Goal: Task Accomplishment & Management: Use online tool/utility

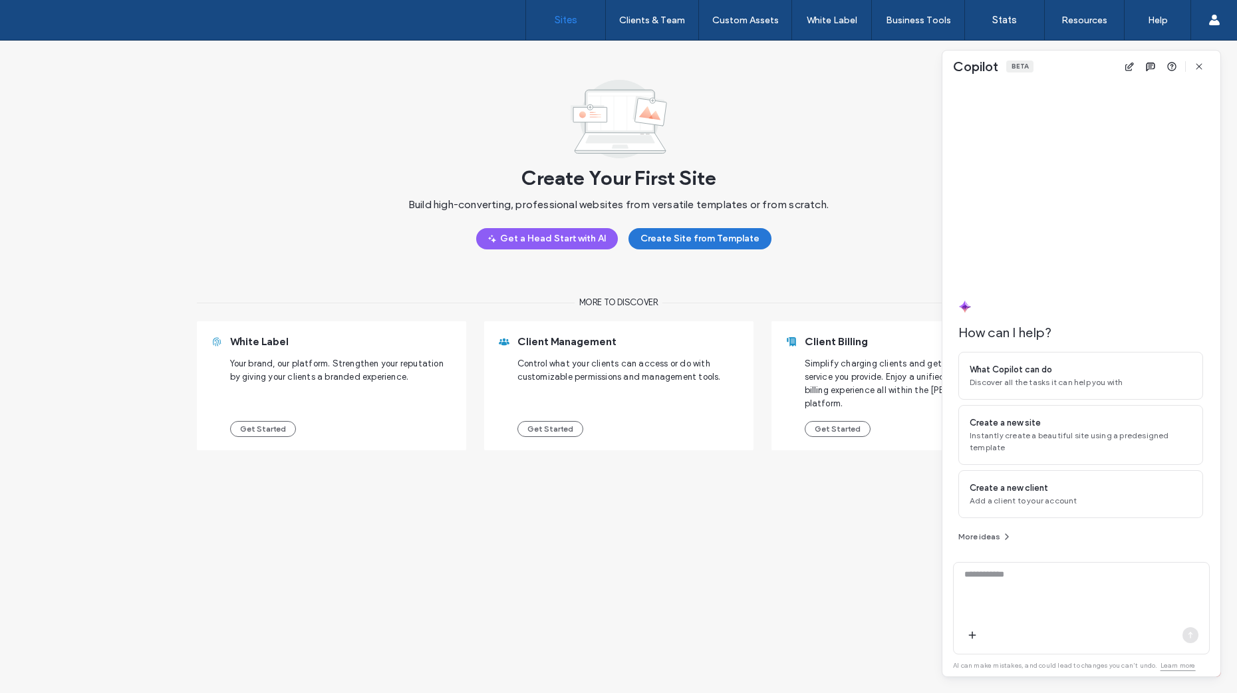
click at [680, 243] on button "Create Site from Template" at bounding box center [700, 238] width 143 height 21
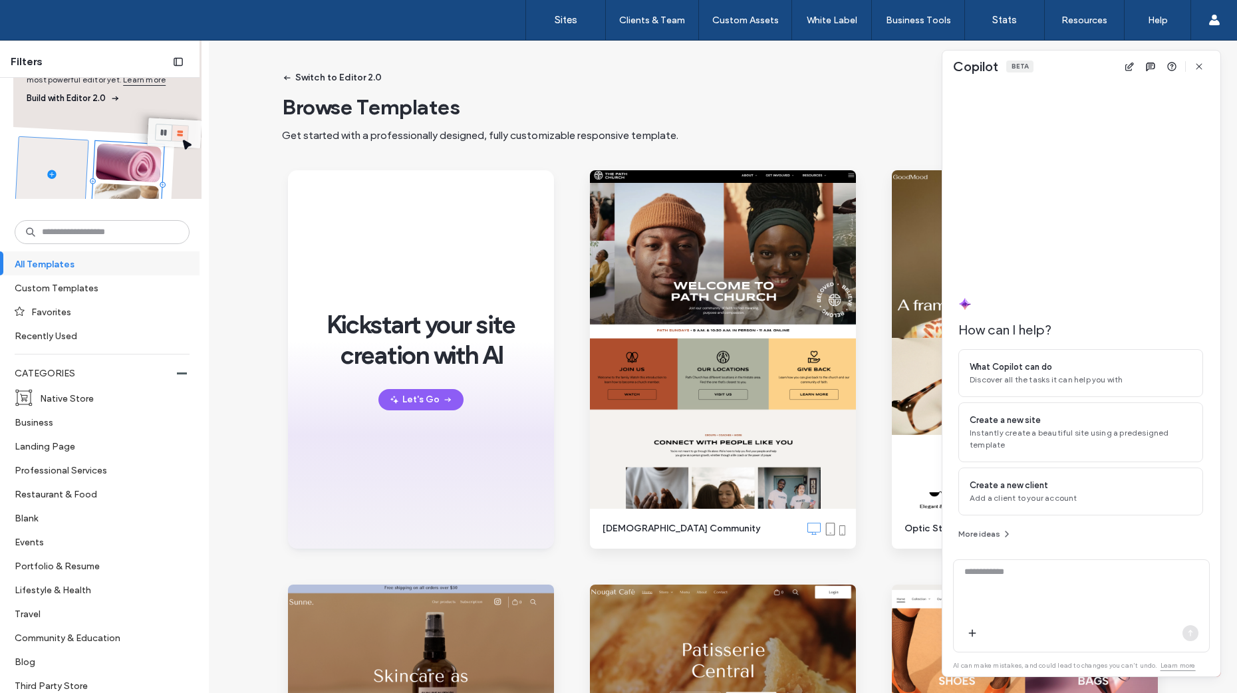
scroll to position [80, 0]
click at [69, 451] on label "Landing Page" at bounding box center [97, 445] width 164 height 23
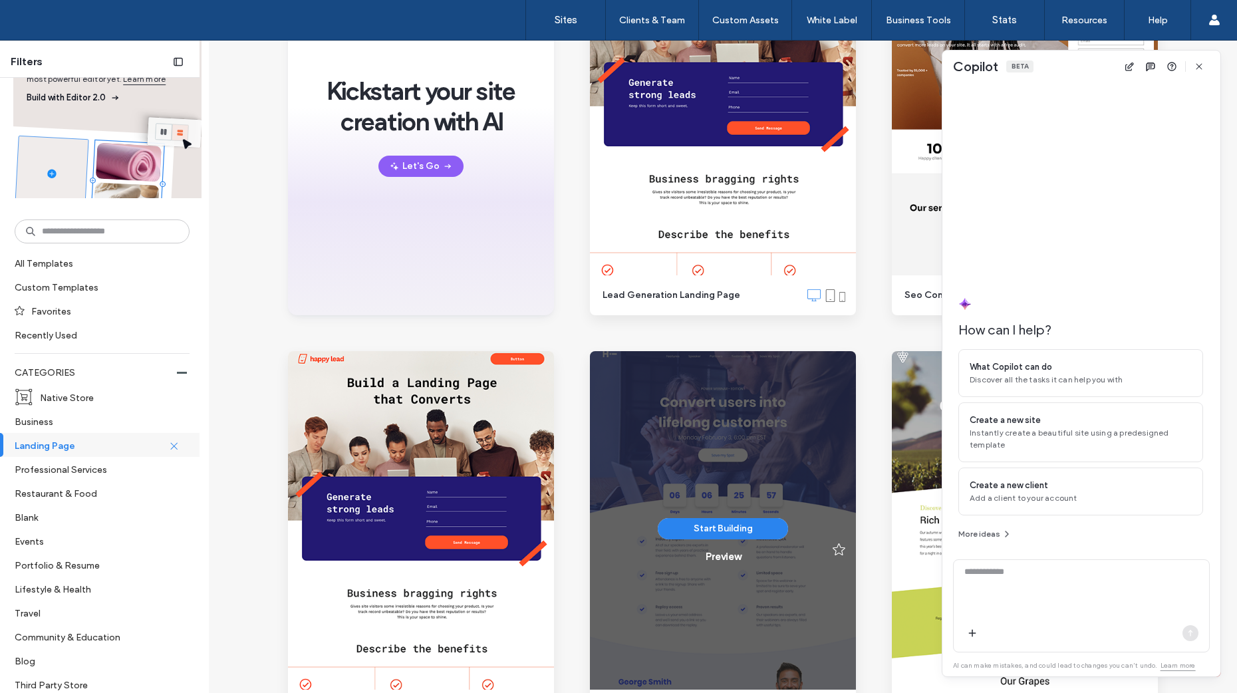
scroll to position [319, 0]
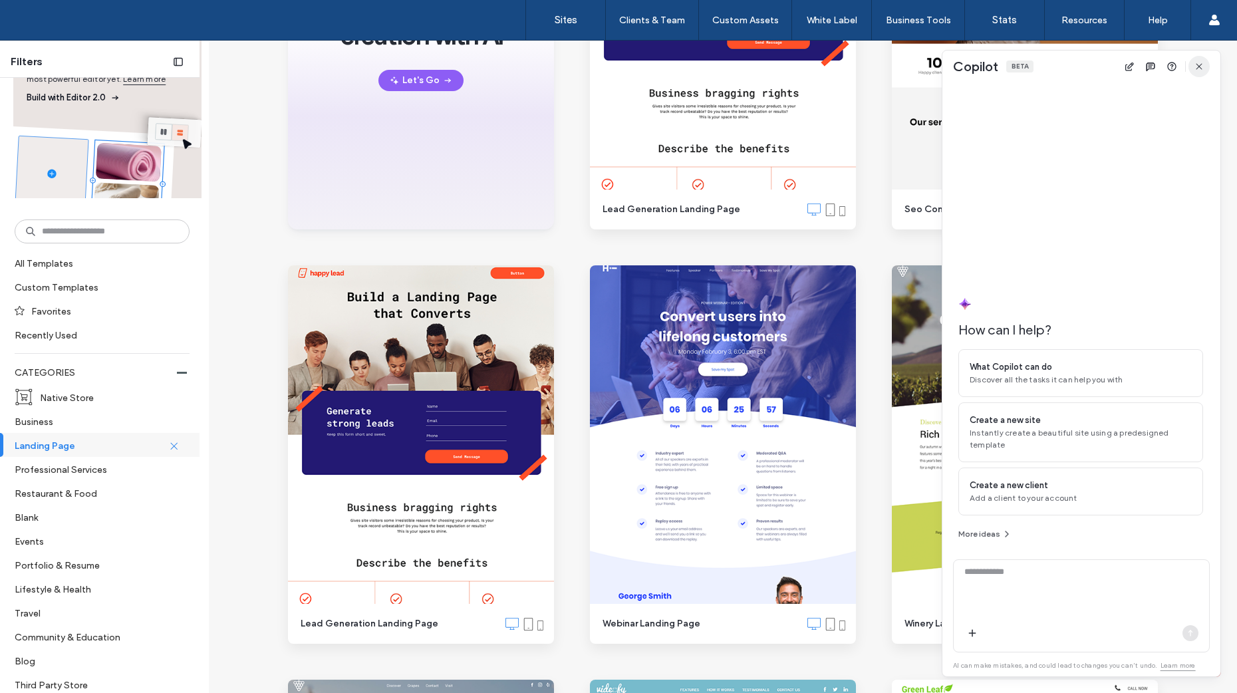
click at [1201, 66] on icon "button" at bounding box center [1199, 66] width 11 height 11
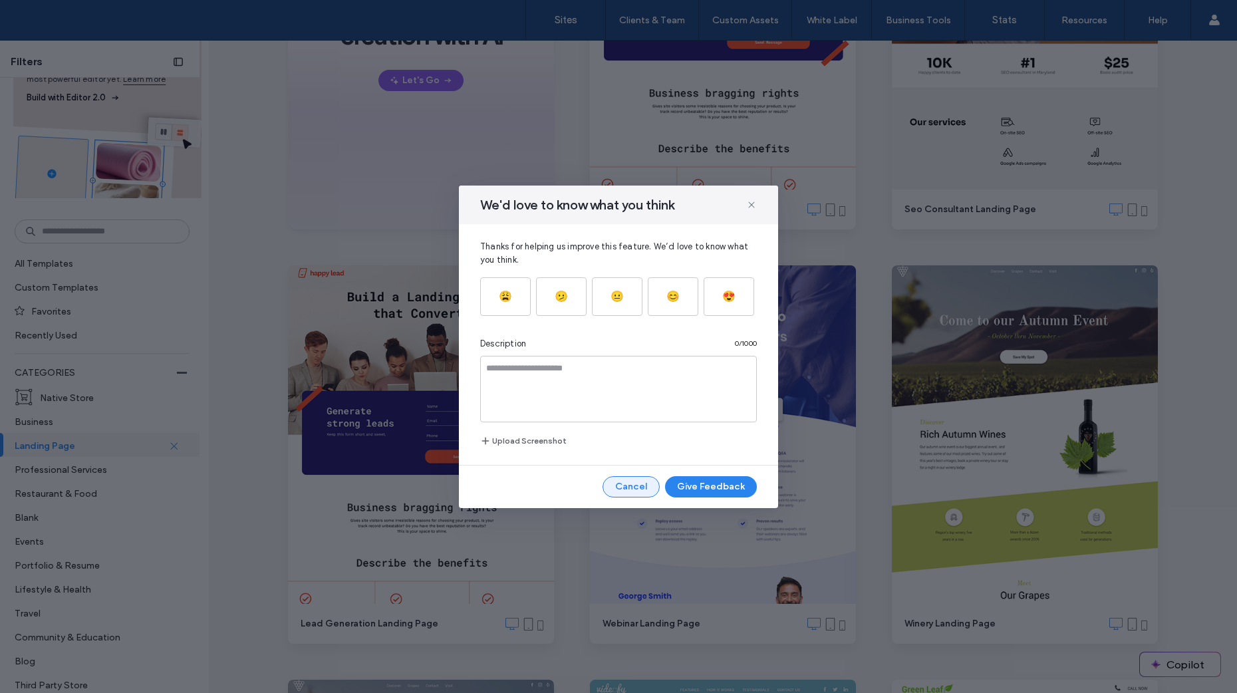
click at [625, 490] on button "Cancel" at bounding box center [631, 486] width 57 height 21
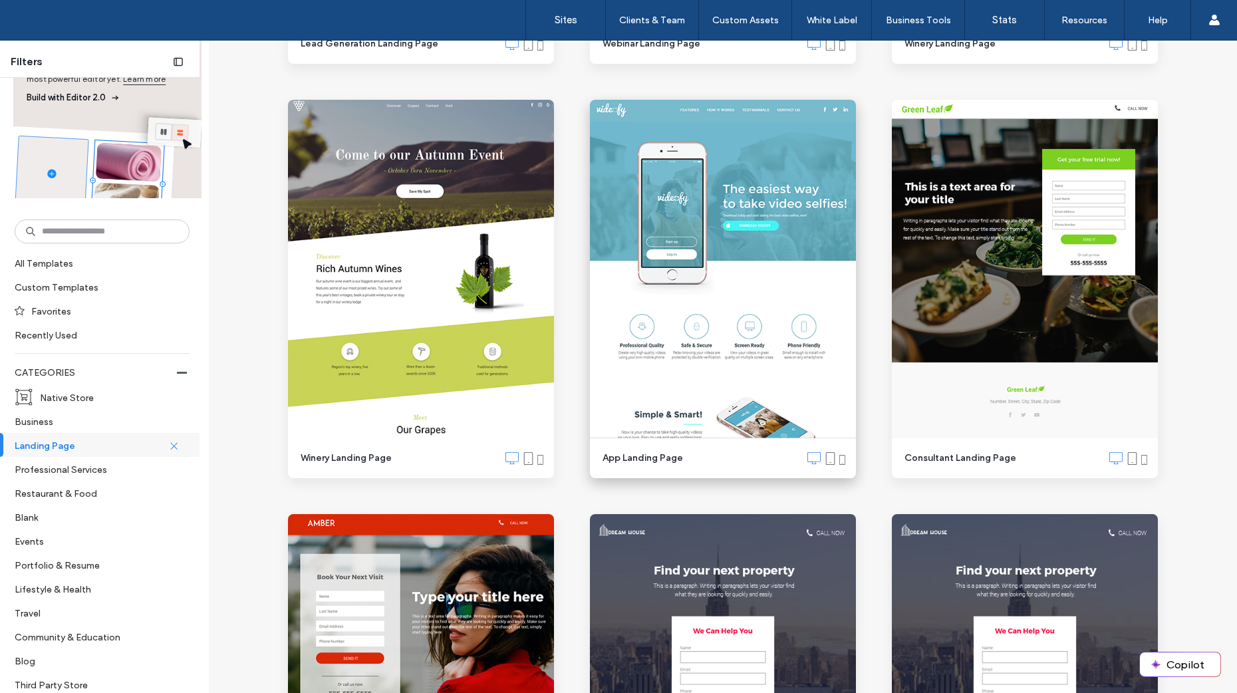
scroll to position [1184, 0]
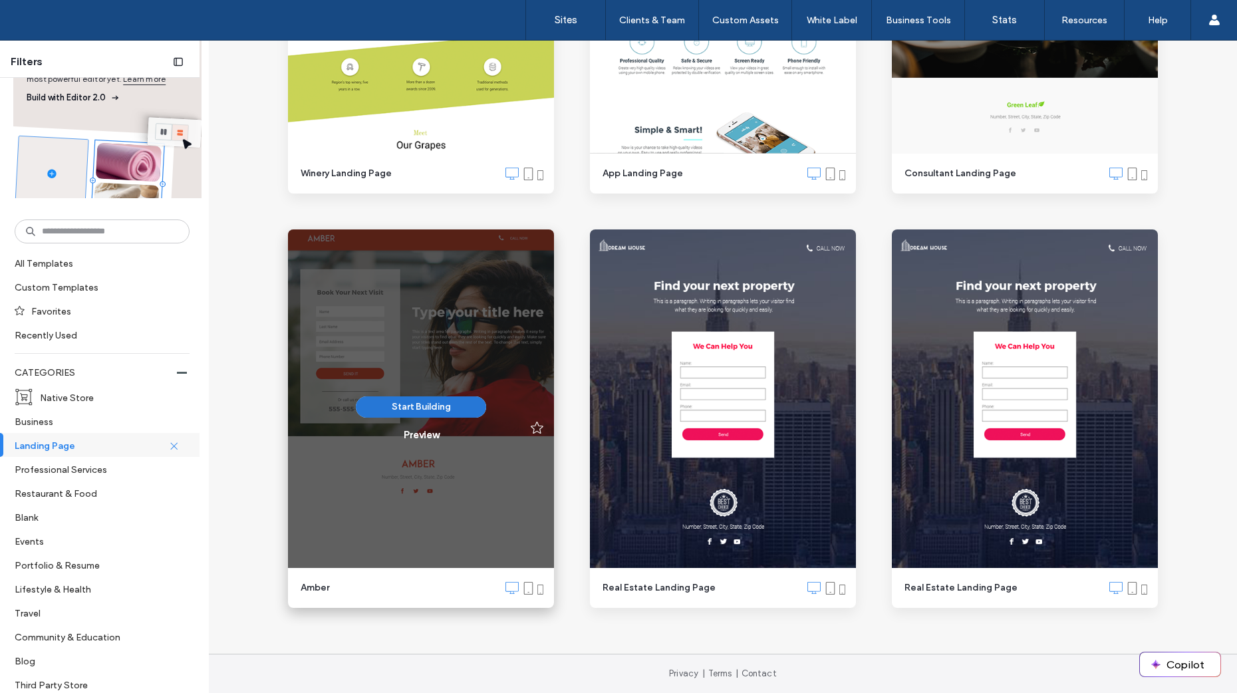
click at [414, 414] on button "Start Building" at bounding box center [421, 406] width 130 height 21
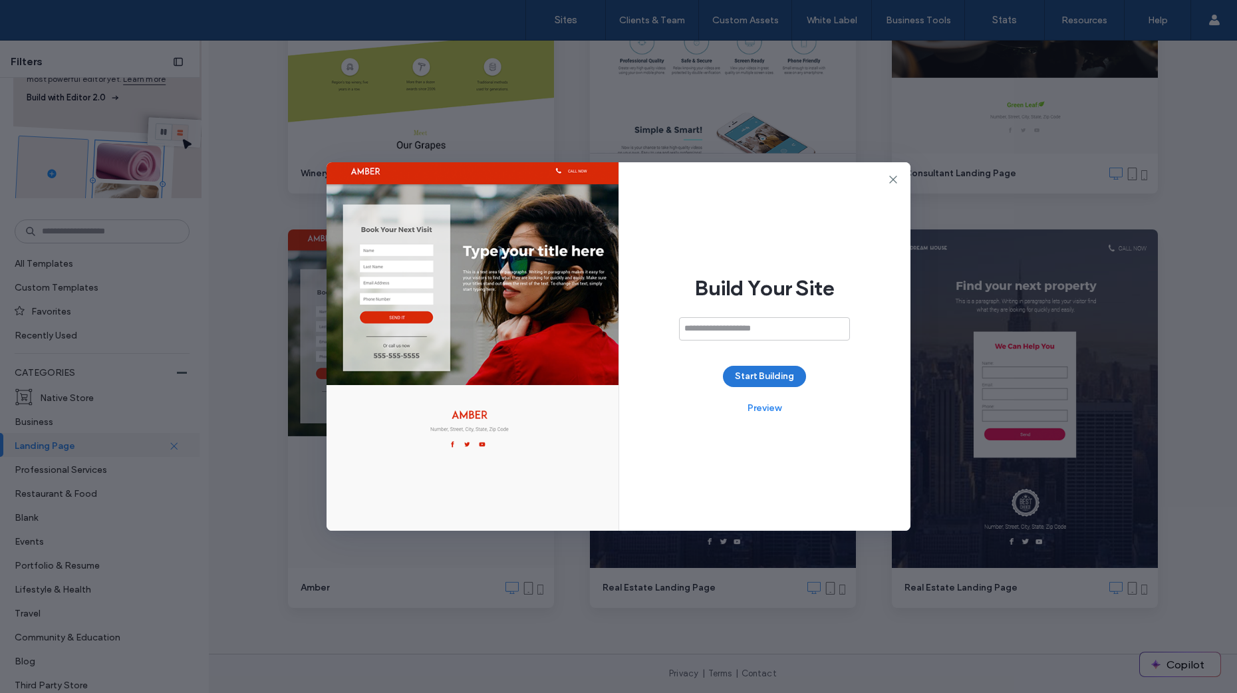
click at [755, 381] on button "Start Building" at bounding box center [764, 376] width 83 height 21
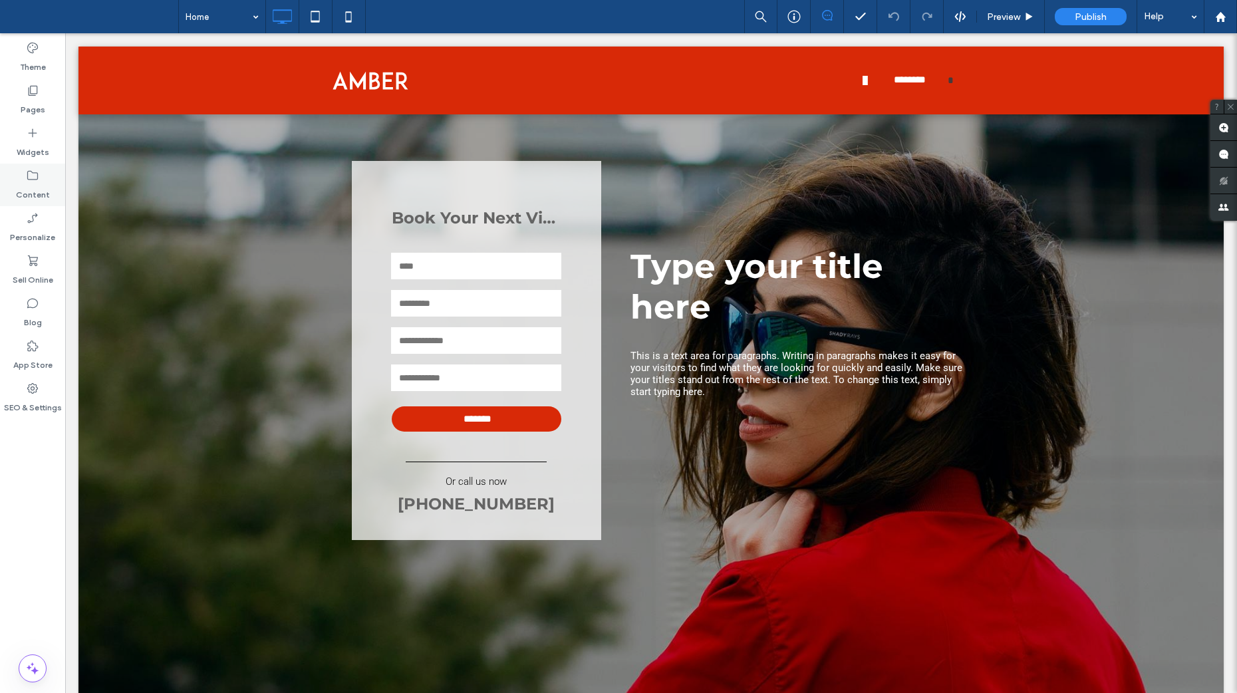
click at [28, 178] on use at bounding box center [32, 175] width 11 height 9
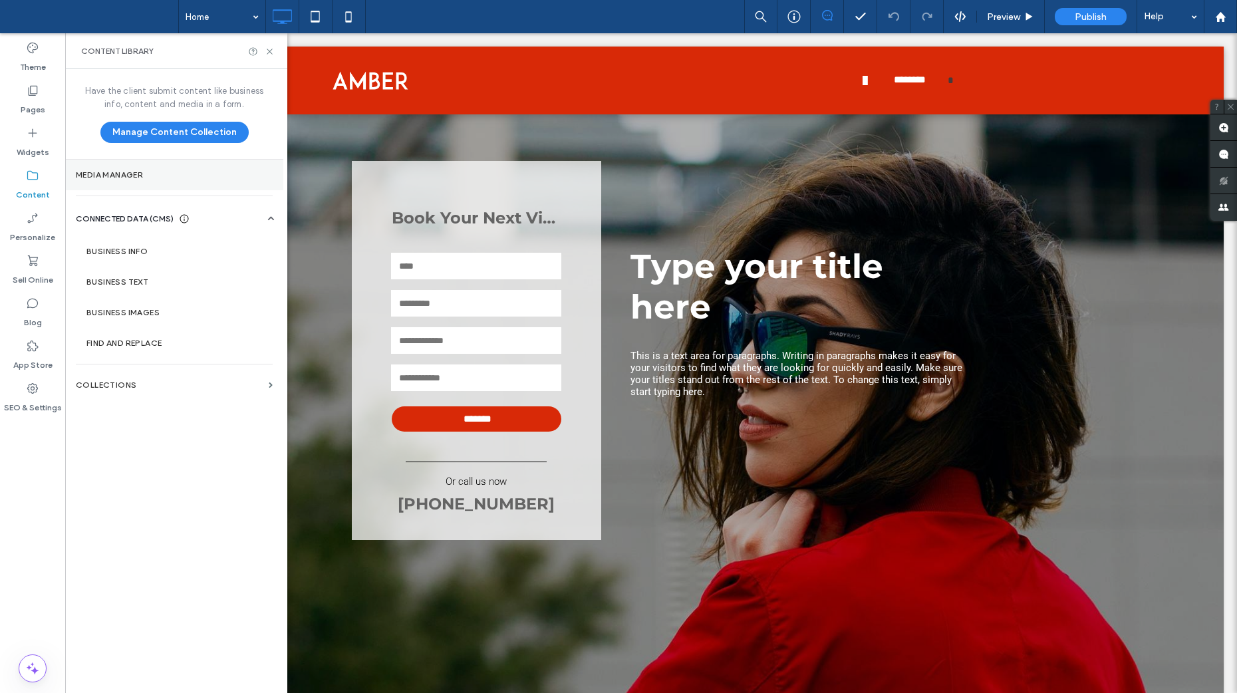
click at [85, 180] on section "Media Manager" at bounding box center [174, 175] width 218 height 31
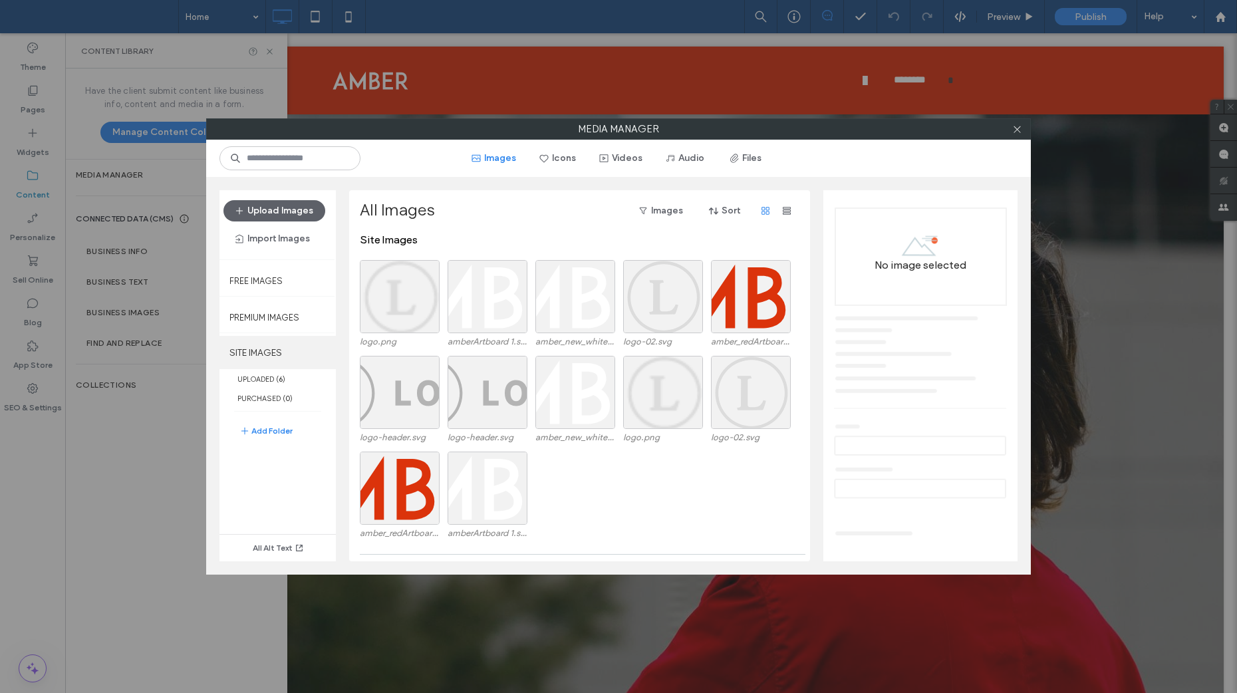
click at [262, 355] on label "SITE IMAGES" at bounding box center [277, 352] width 116 height 33
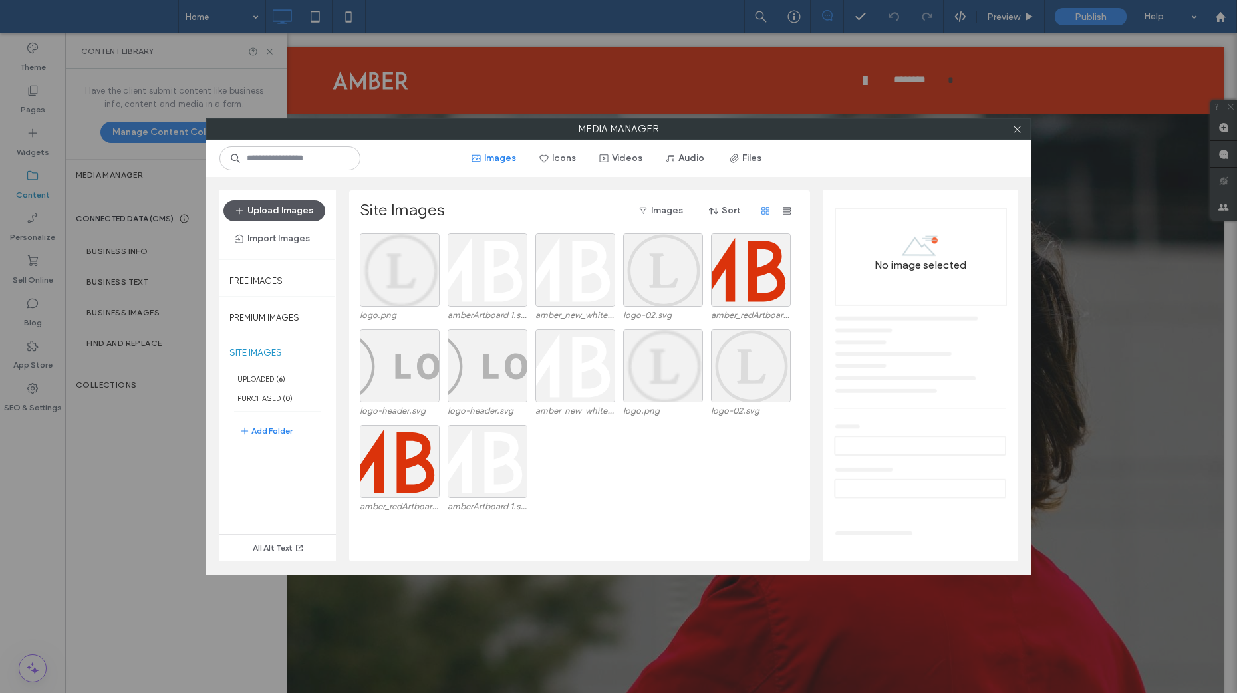
click at [259, 209] on button "Upload Images" at bounding box center [274, 210] width 102 height 21
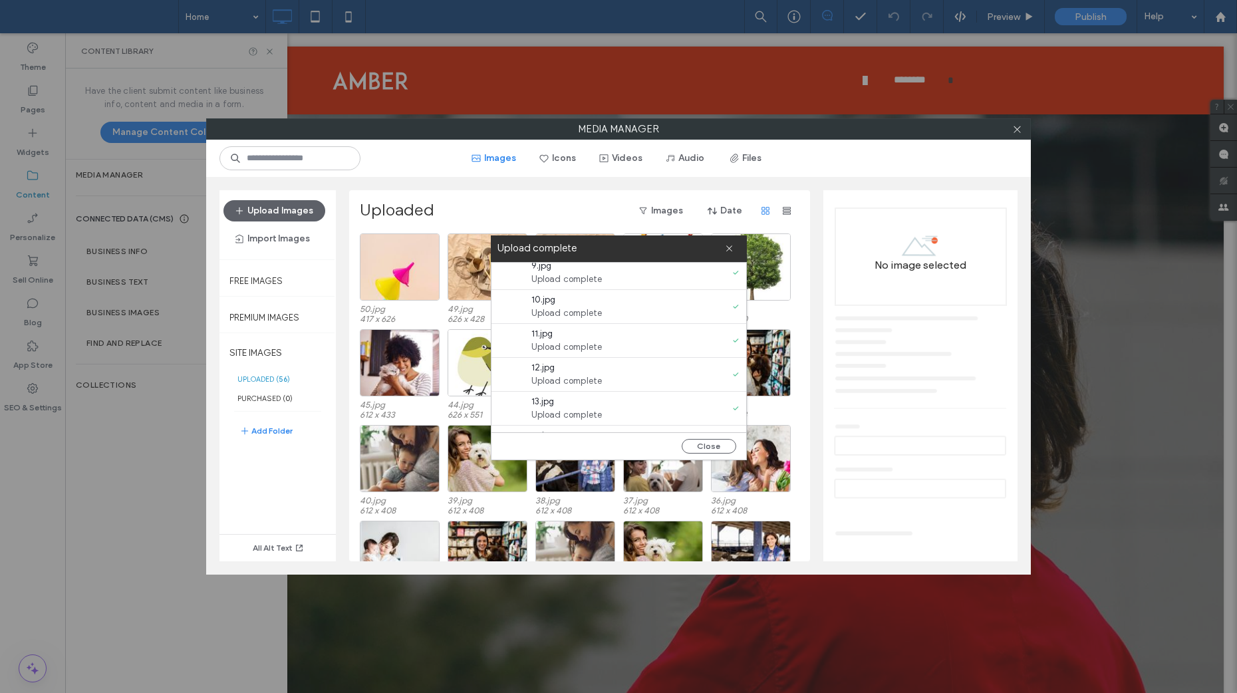
scroll to position [898, 0]
click at [726, 249] on icon at bounding box center [729, 248] width 9 height 9
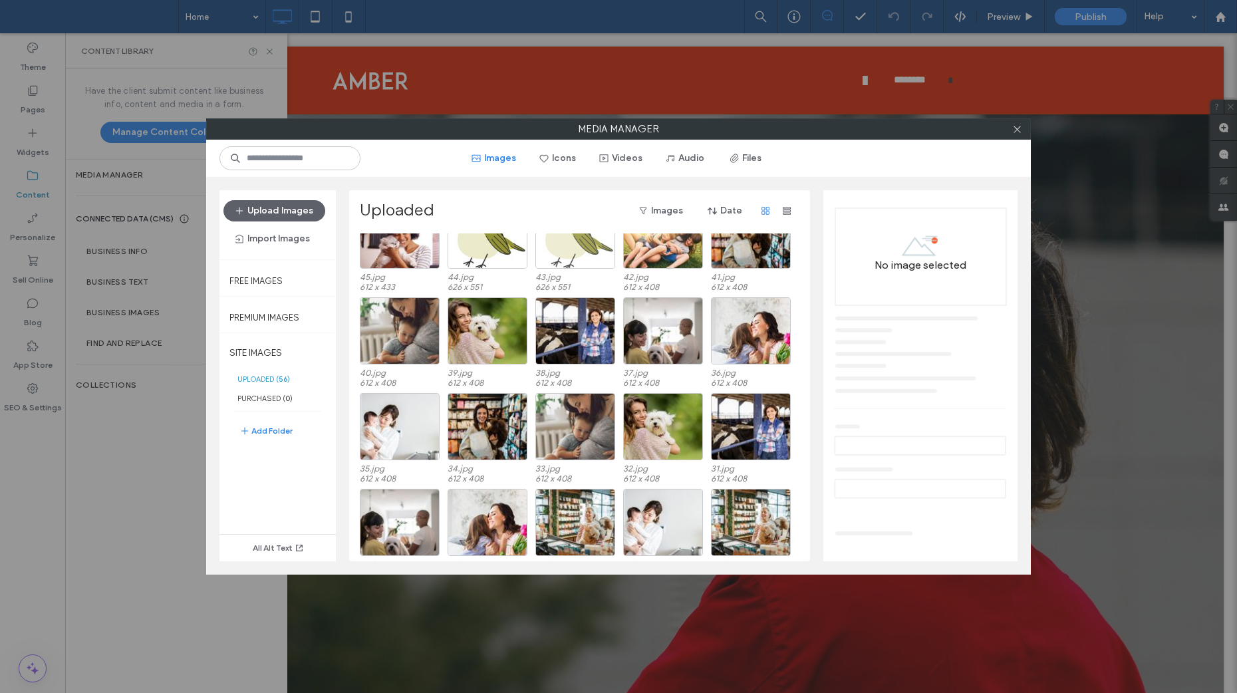
scroll to position [148, 0]
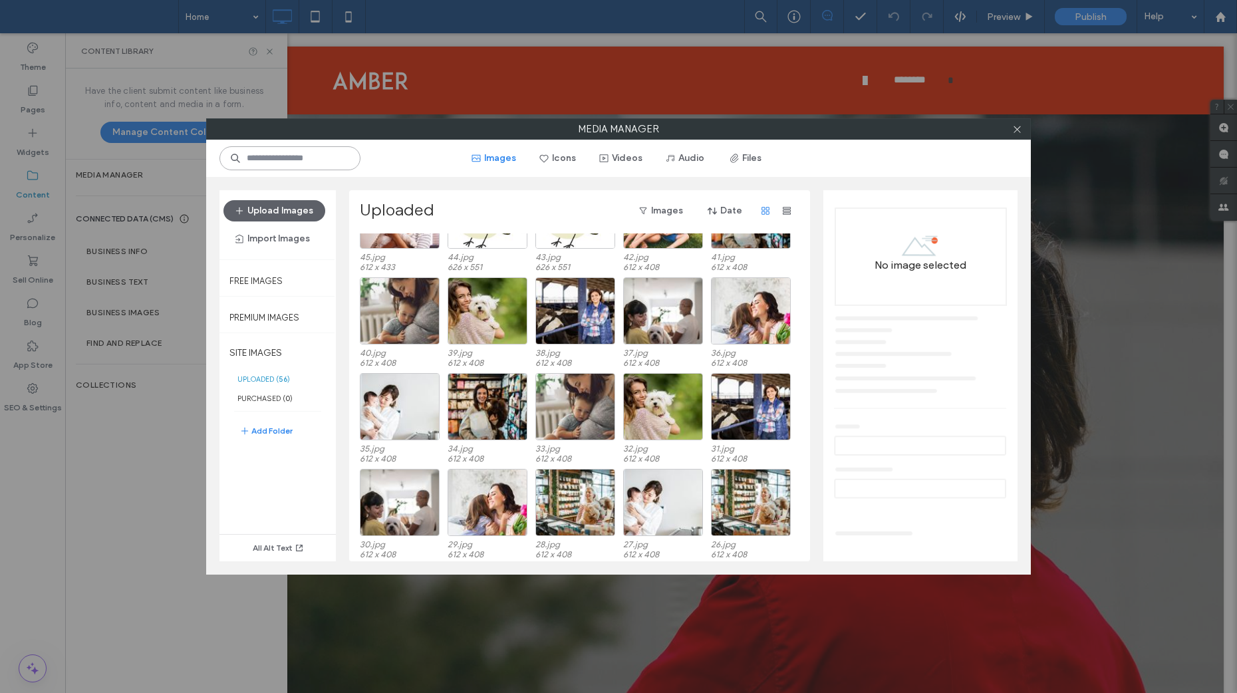
click at [311, 162] on input at bounding box center [289, 158] width 141 height 24
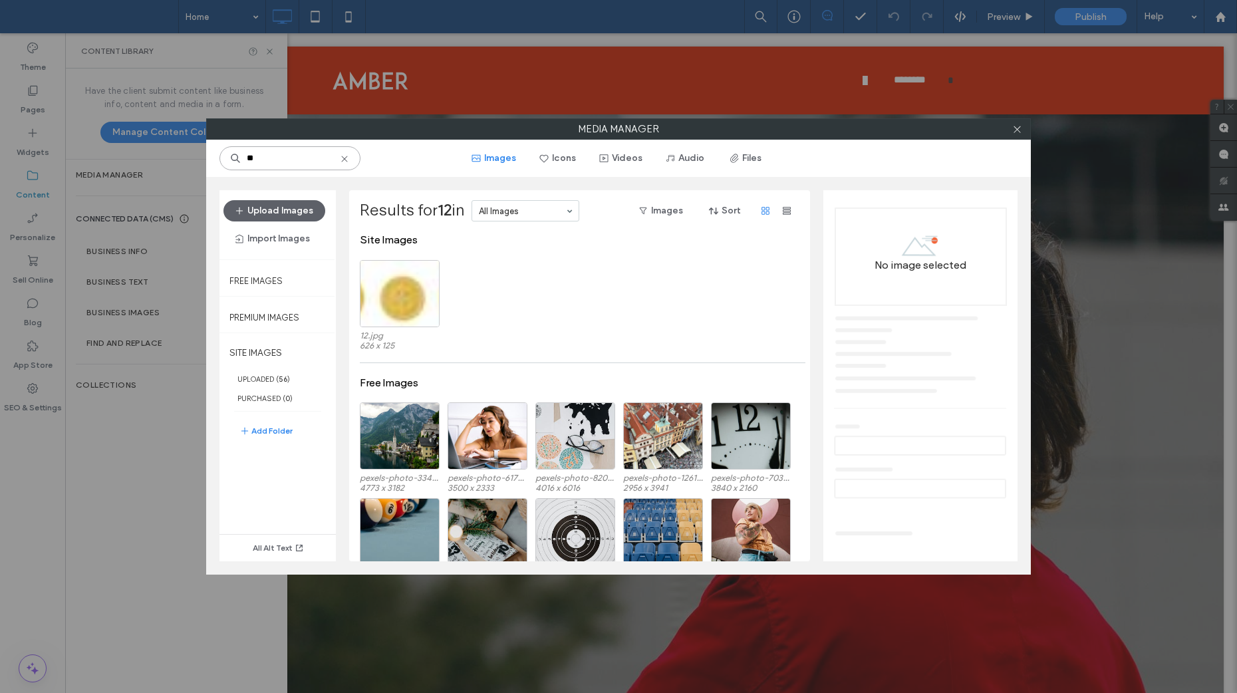
drag, startPoint x: 281, startPoint y: 164, endPoint x: 243, endPoint y: 158, distance: 37.8
click at [243, 158] on input "**" at bounding box center [289, 158] width 141 height 24
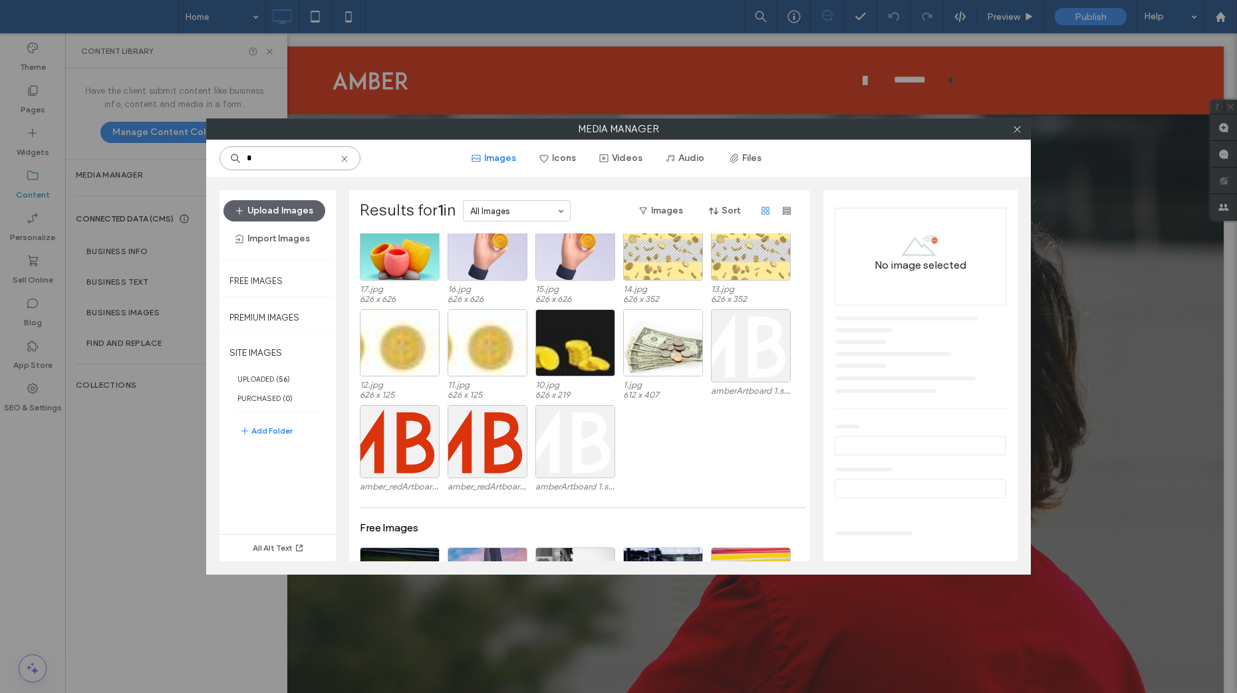
scroll to position [0, 0]
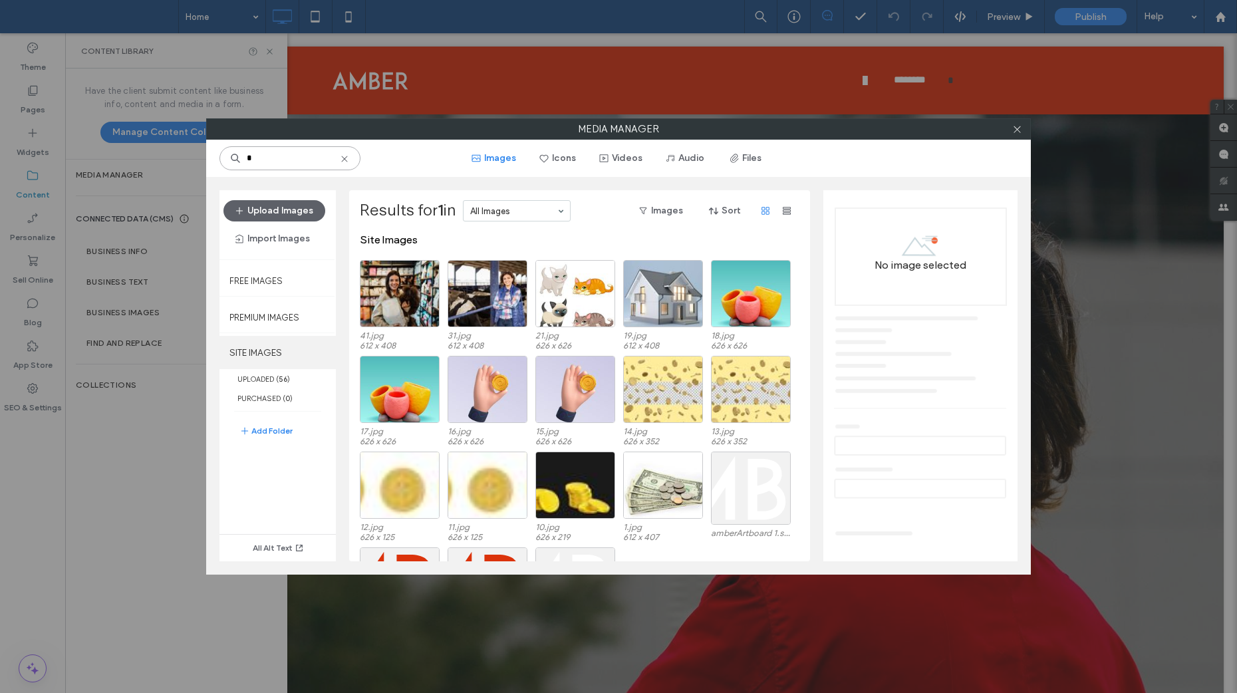
type input "*"
click at [271, 358] on label "SITE IMAGES" at bounding box center [277, 352] width 116 height 33
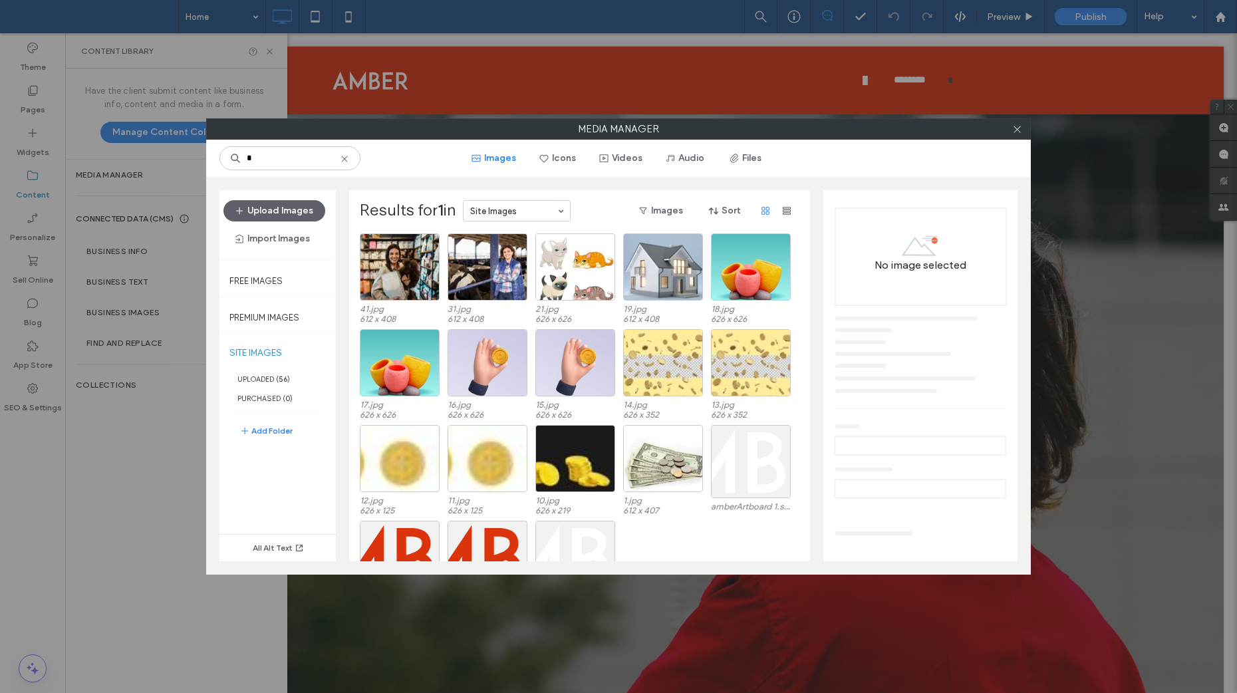
click at [350, 162] on icon at bounding box center [344, 159] width 11 height 11
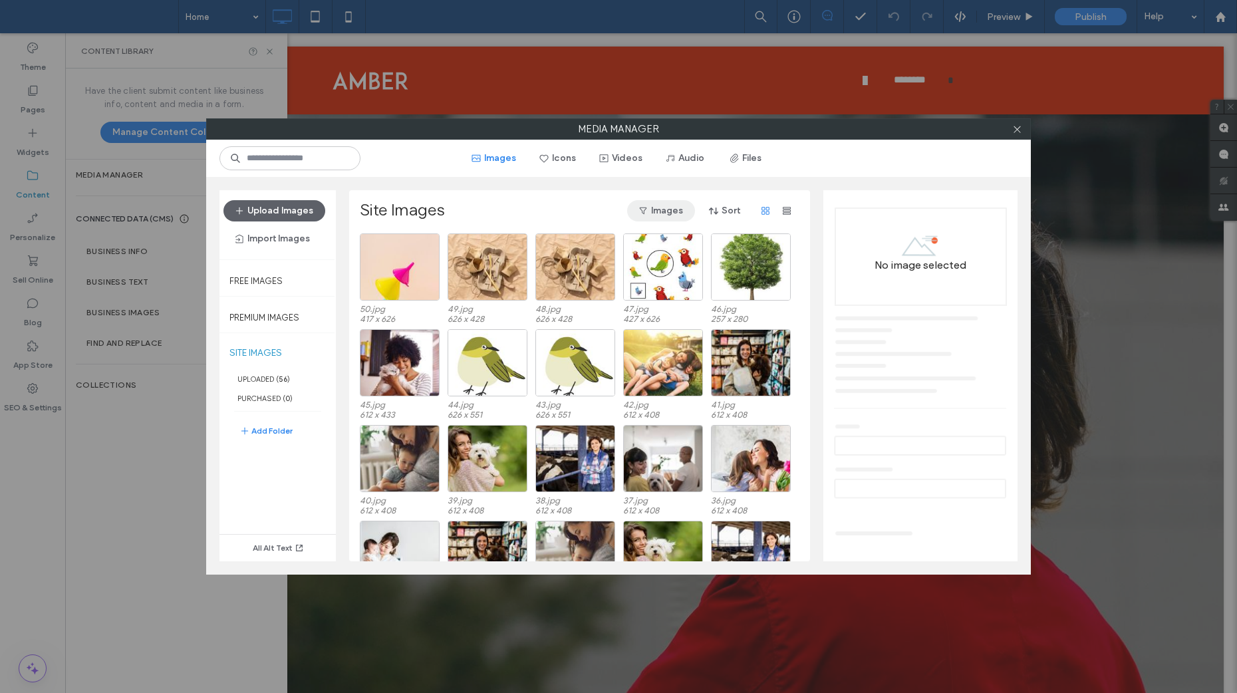
click at [670, 216] on button "Images" at bounding box center [661, 210] width 68 height 21
click at [652, 263] on div "Textures" at bounding box center [635, 270] width 118 height 25
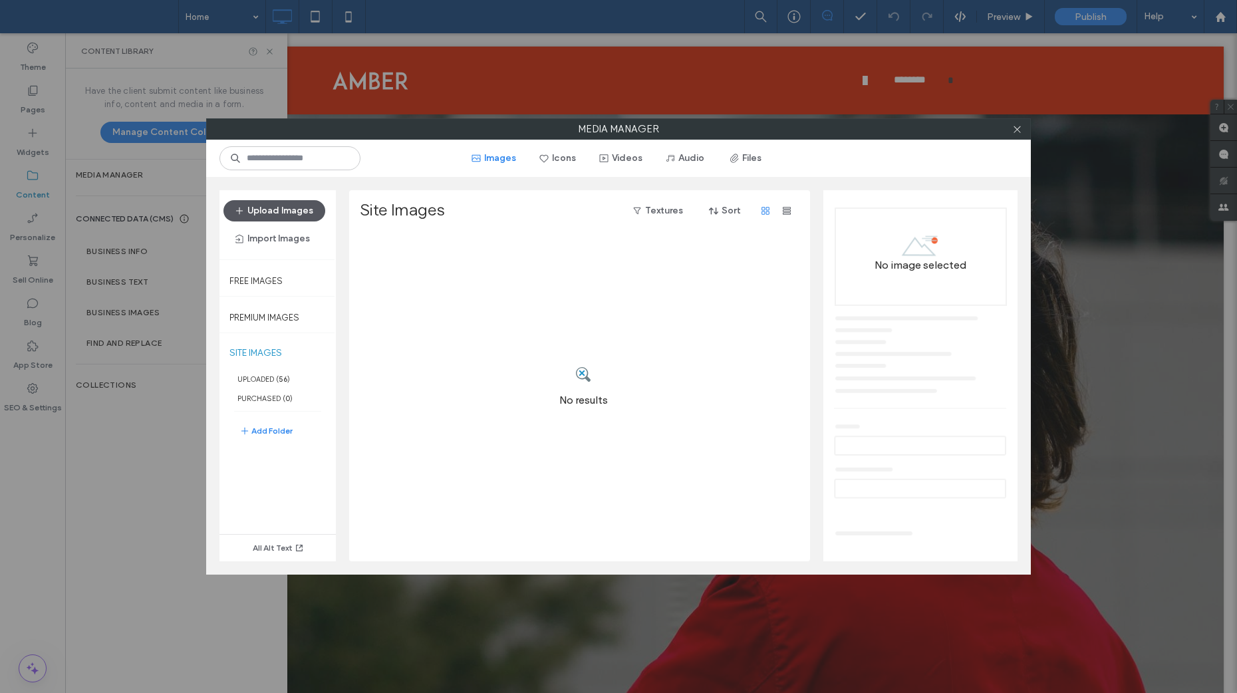
click at [294, 214] on button "Upload Images" at bounding box center [274, 210] width 102 height 21
click at [659, 211] on button "Textures" at bounding box center [658, 210] width 74 height 21
click at [620, 298] on span "Giphy" at bounding box center [615, 295] width 25 height 13
click at [575, 150] on button "Icons" at bounding box center [558, 158] width 60 height 21
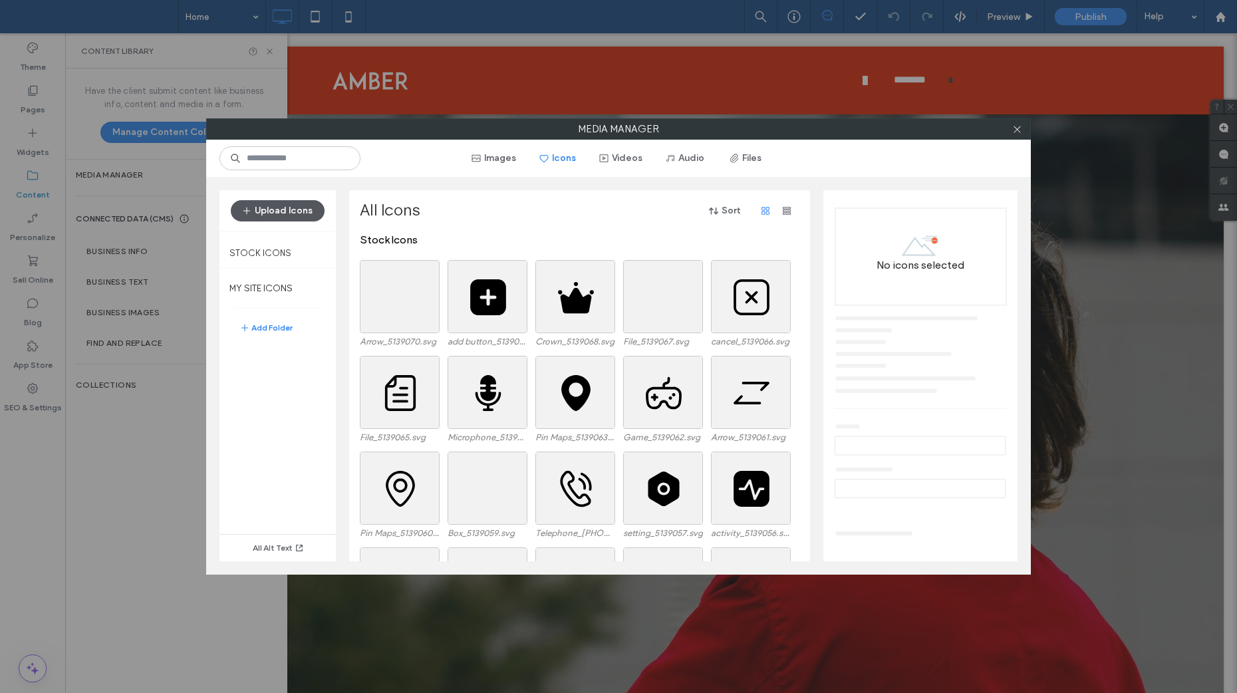
click at [299, 212] on button "Upload Icons" at bounding box center [278, 210] width 94 height 21
click at [281, 211] on button "Upload Icons" at bounding box center [278, 210] width 94 height 21
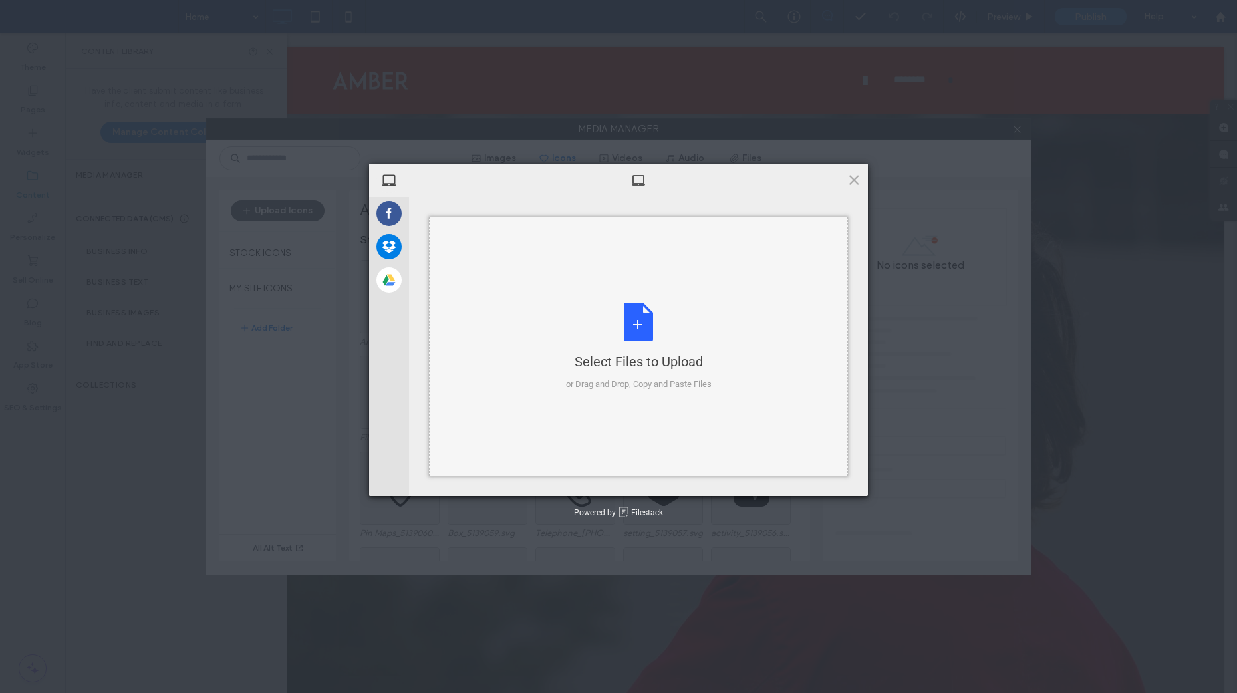
click at [623, 317] on div "Select Files to Upload or Drag and Drop, Copy and Paste Files" at bounding box center [639, 347] width 146 height 88
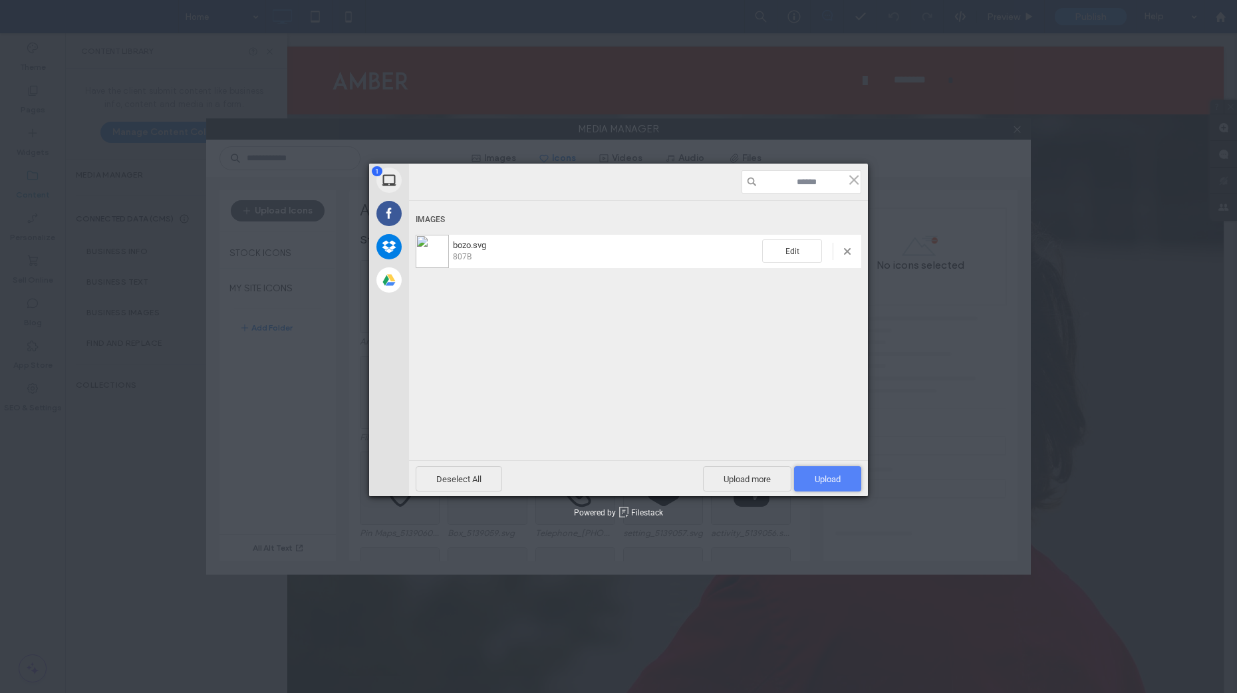
click at [815, 470] on span "Upload 1" at bounding box center [827, 478] width 67 height 25
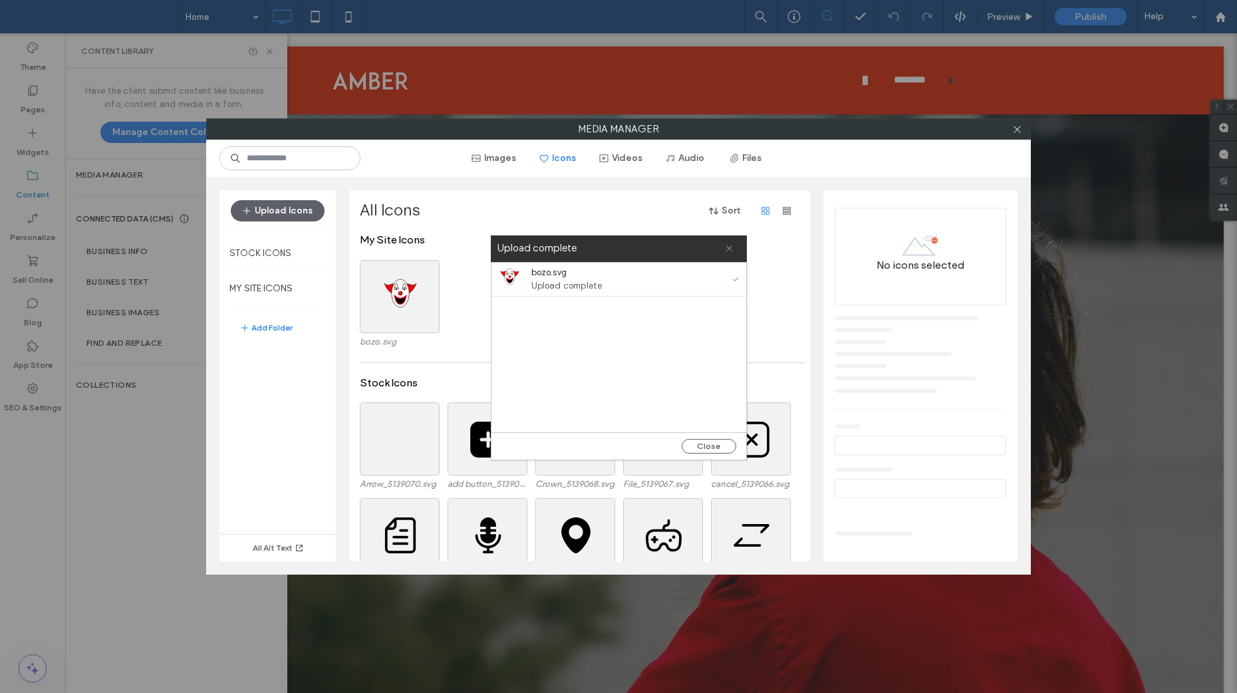
click at [730, 249] on icon at bounding box center [729, 248] width 9 height 9
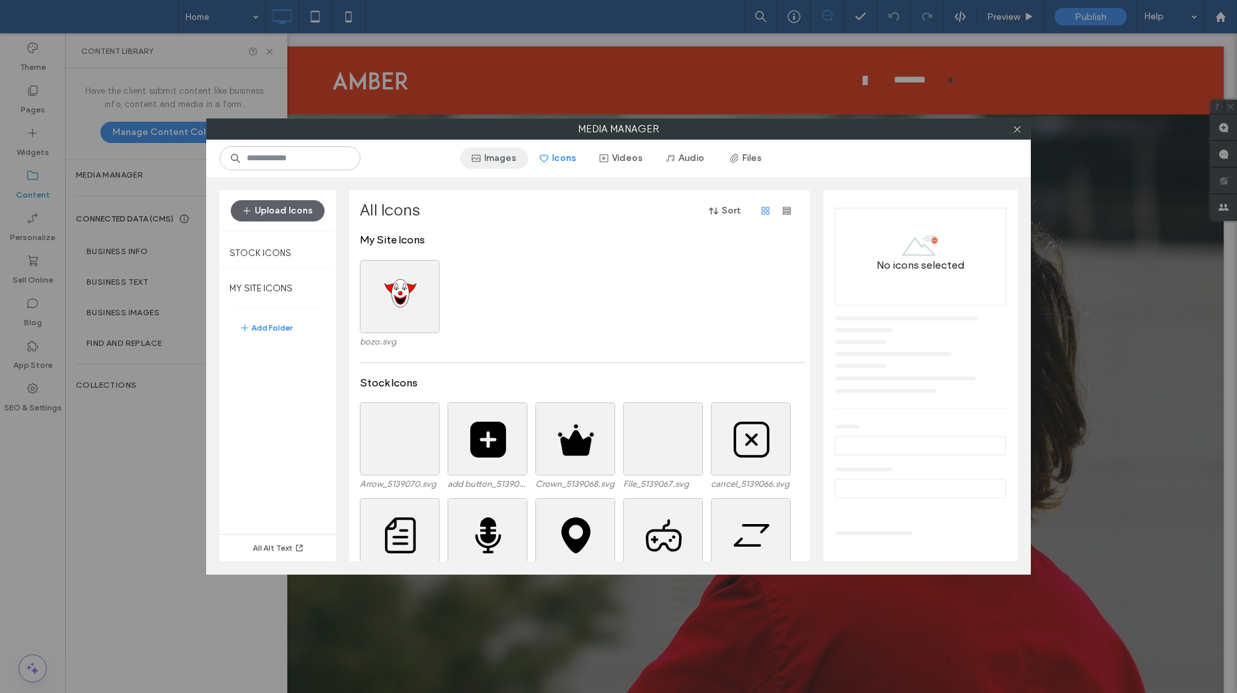
click at [484, 157] on span "button" at bounding box center [477, 158] width 13 height 20
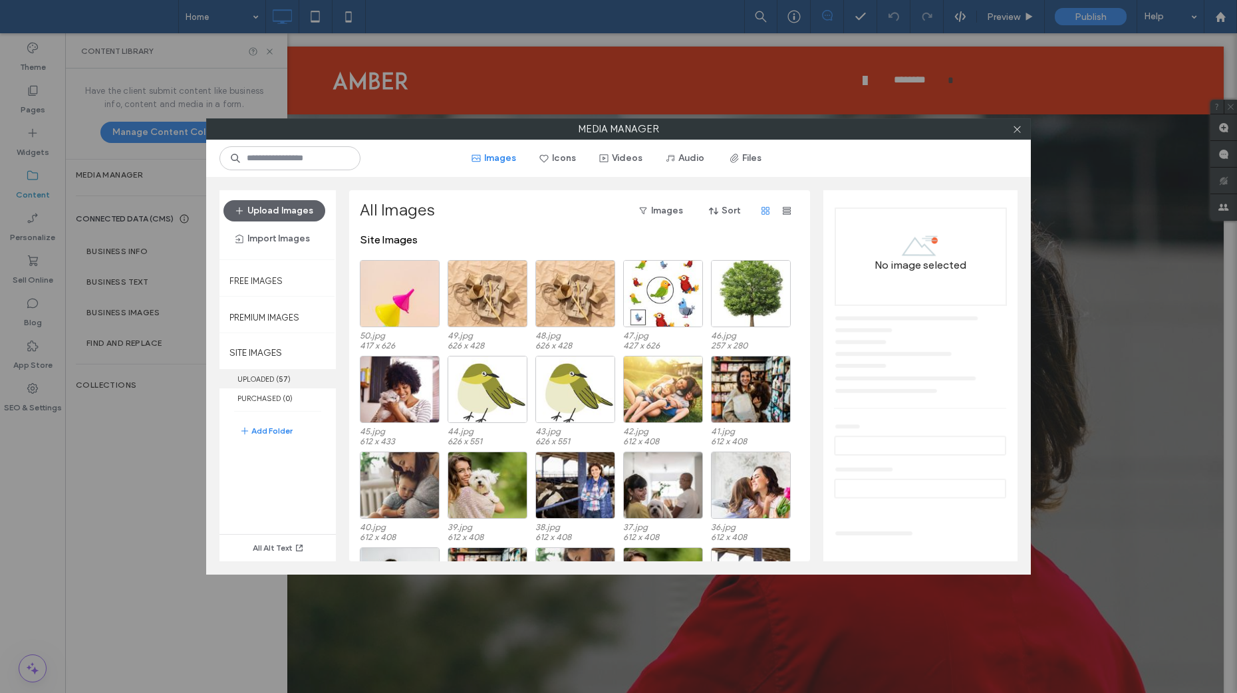
click at [280, 380] on b "57" at bounding box center [283, 378] width 9 height 9
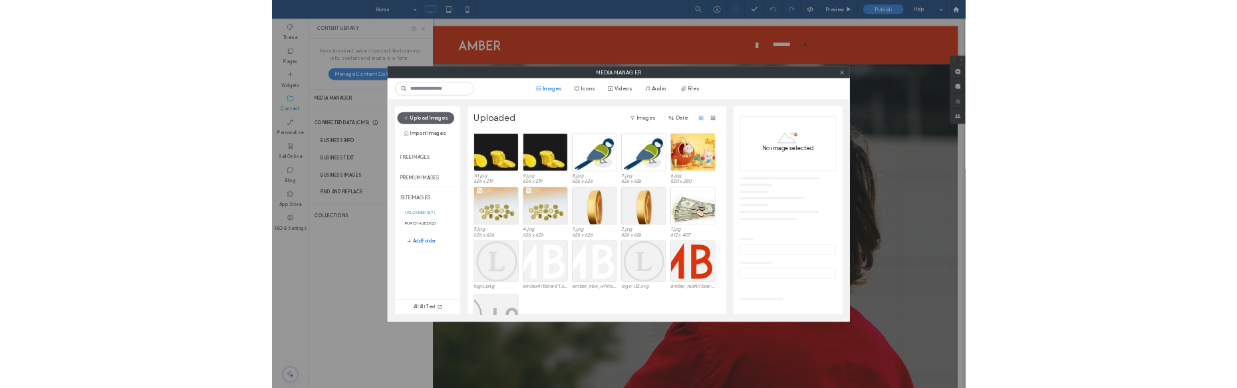
scroll to position [821, 0]
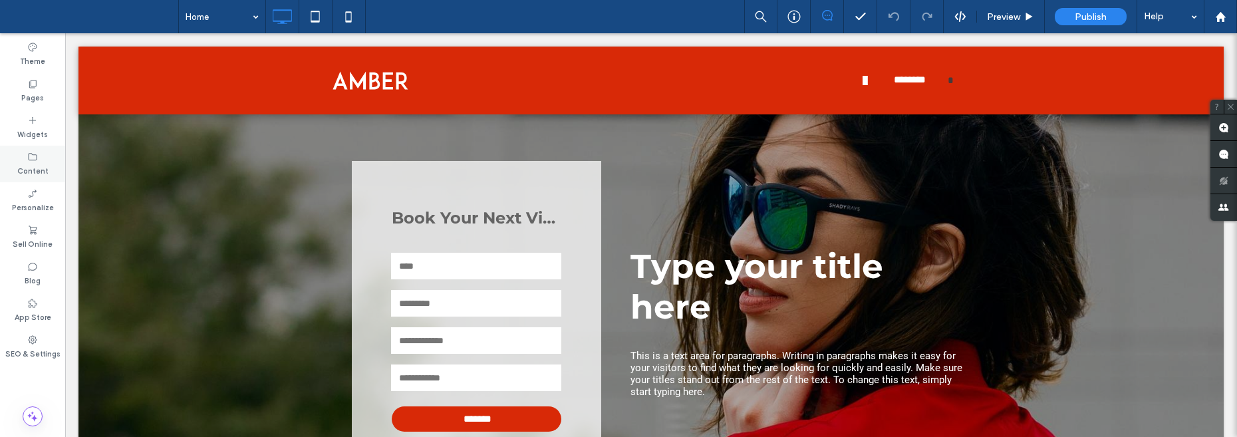
click at [31, 169] on label "Content" at bounding box center [32, 169] width 31 height 15
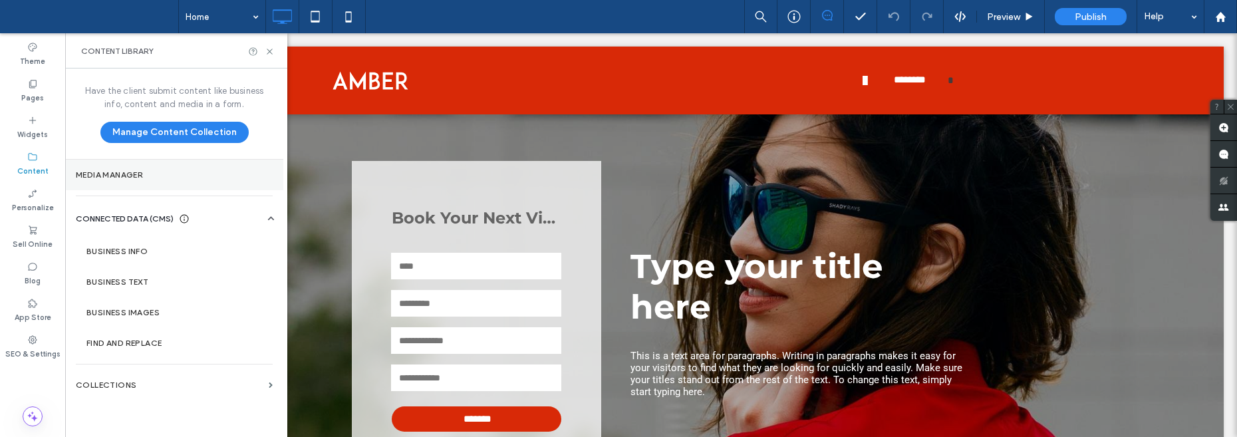
click at [136, 182] on section "Media Manager" at bounding box center [174, 175] width 218 height 31
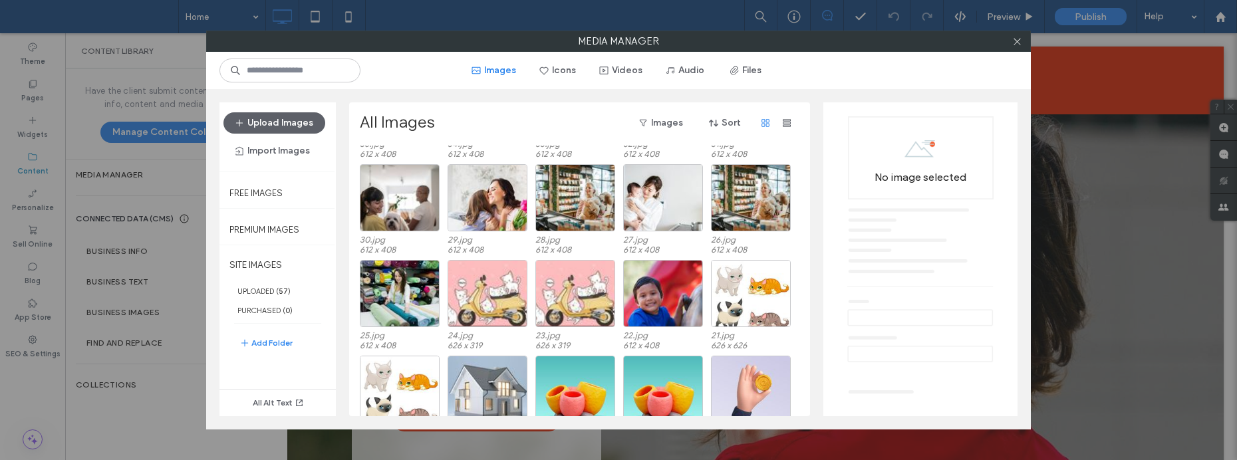
scroll to position [618, 0]
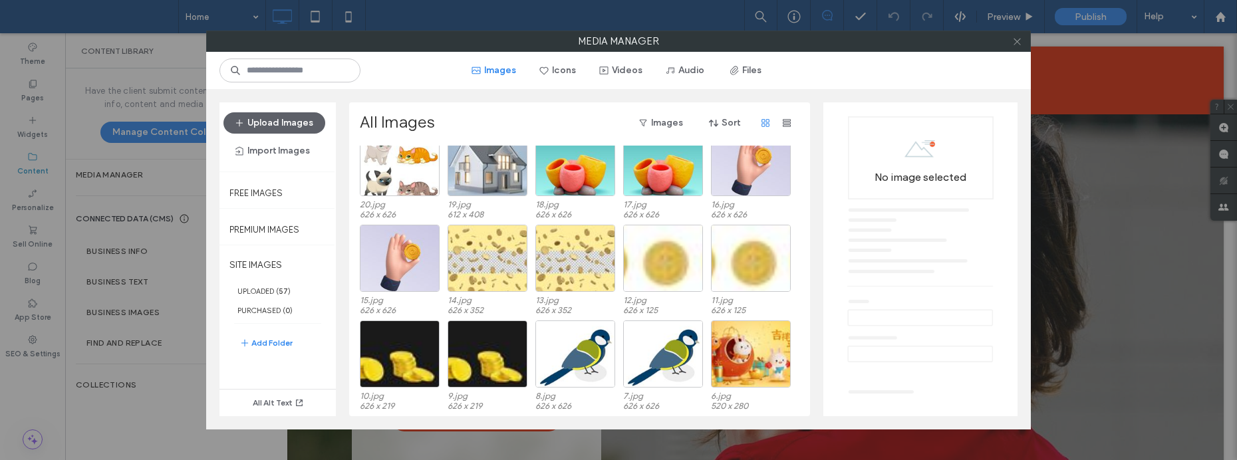
click at [1018, 44] on icon at bounding box center [1017, 42] width 10 height 10
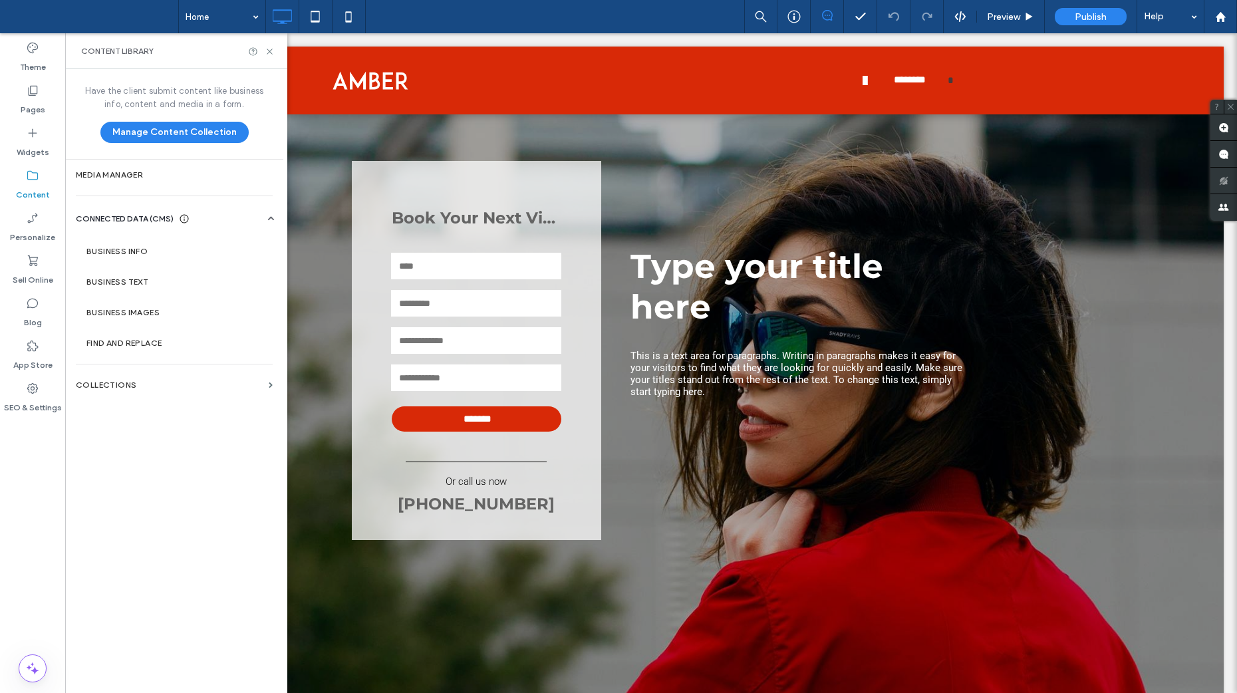
click at [36, 188] on label "Content" at bounding box center [33, 191] width 34 height 19
click at [111, 179] on label "Media Manager" at bounding box center [174, 174] width 197 height 9
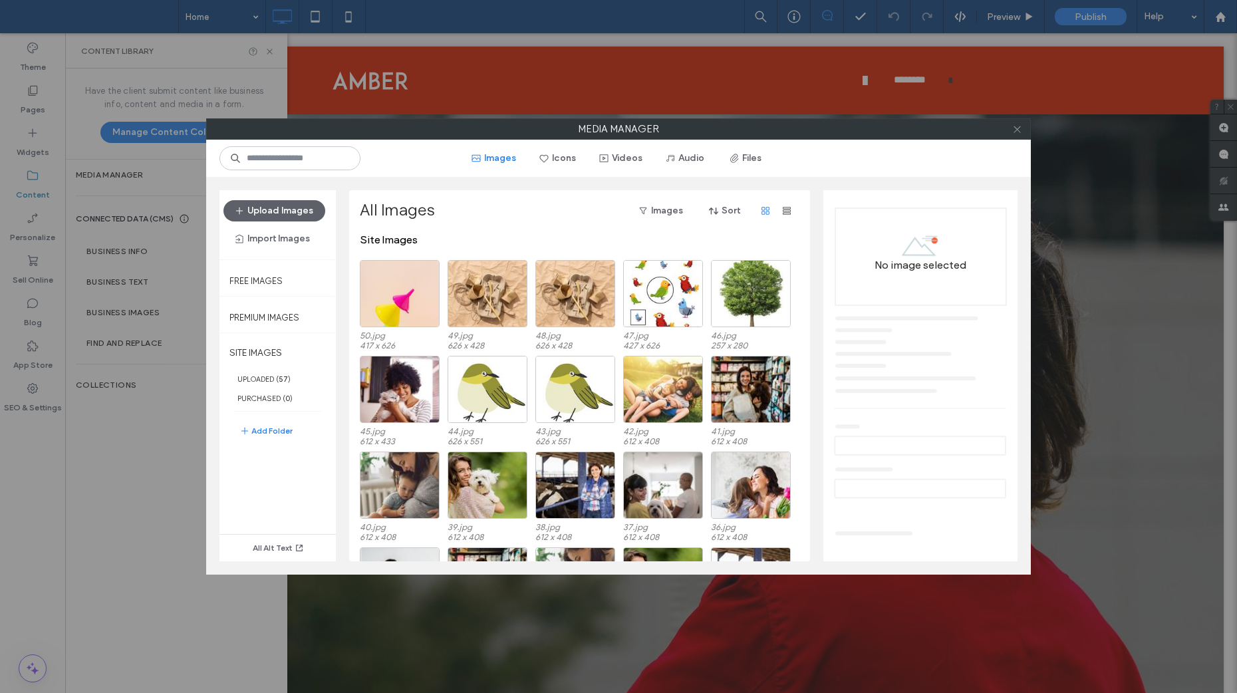
click at [1021, 130] on icon at bounding box center [1017, 129] width 10 height 10
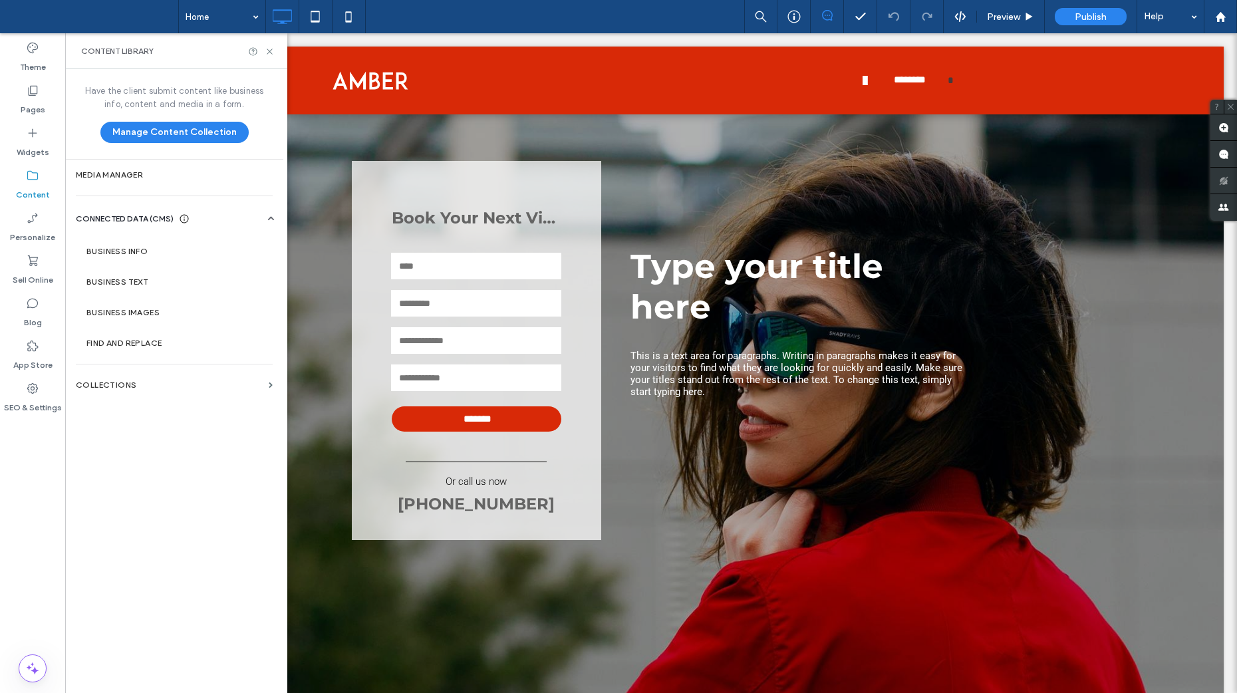
click at [28, 182] on label "Content" at bounding box center [33, 191] width 34 height 19
click at [120, 181] on section "Media Manager" at bounding box center [174, 175] width 218 height 31
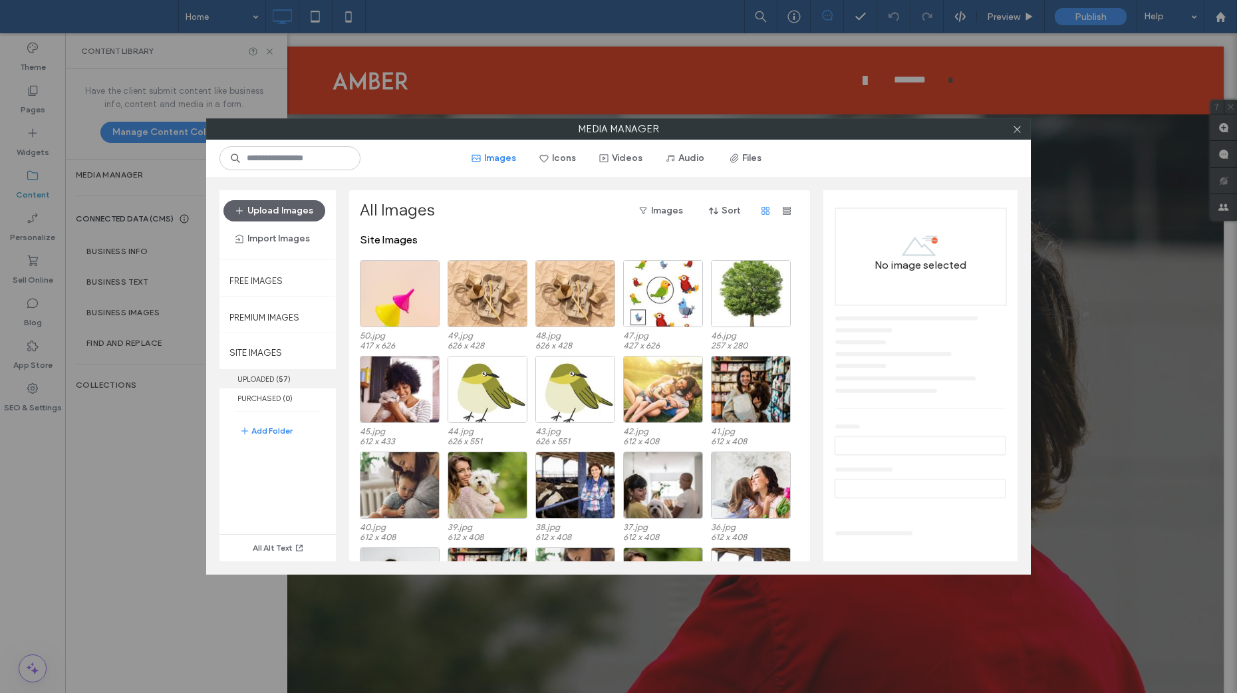
click at [266, 381] on label "UPLOADED ( 57 )" at bounding box center [277, 378] width 116 height 19
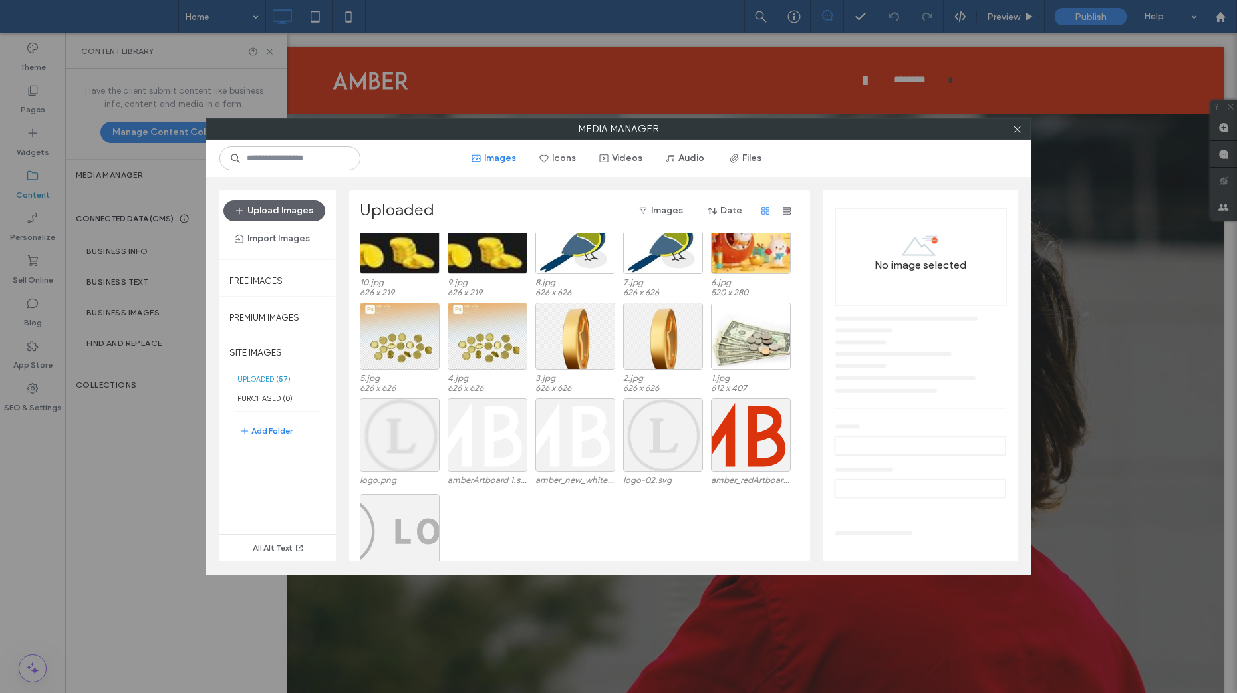
scroll to position [821, 0]
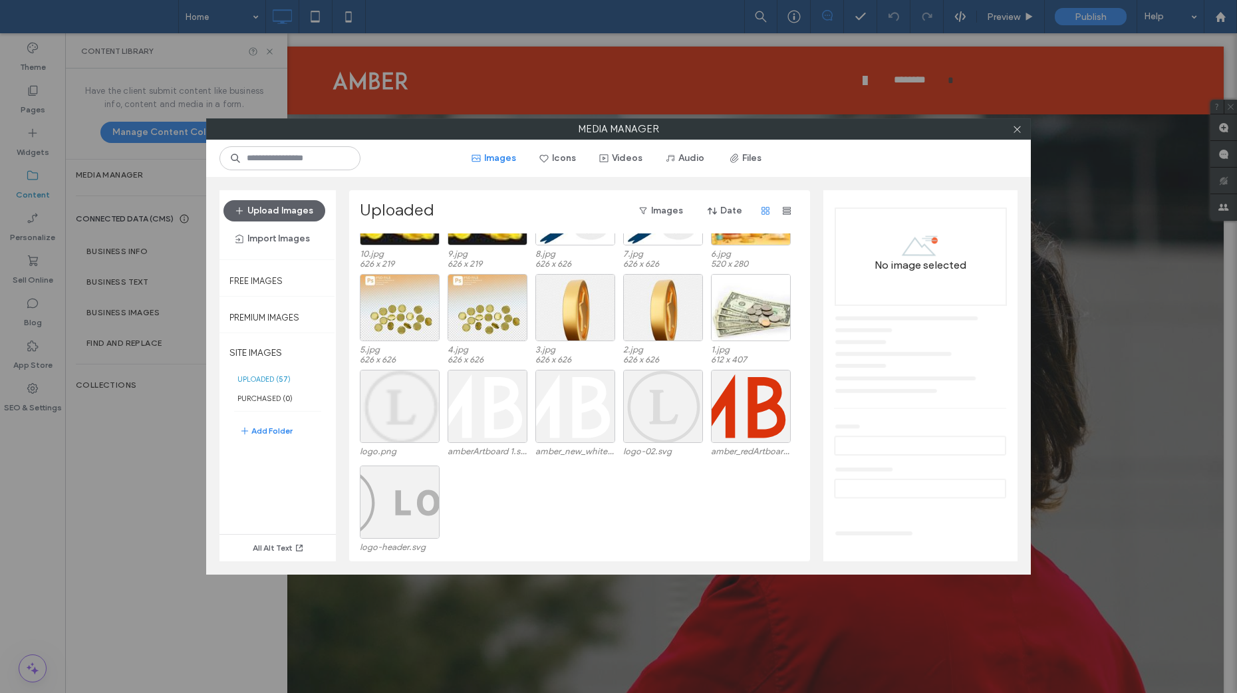
click at [261, 382] on label "UPLOADED ( 57 )" at bounding box center [277, 378] width 116 height 19
click at [277, 380] on label "UPLOADED ( 57 )" at bounding box center [277, 378] width 116 height 19
click at [304, 379] on label "UPLOADED ( 57 )" at bounding box center [277, 378] width 116 height 19
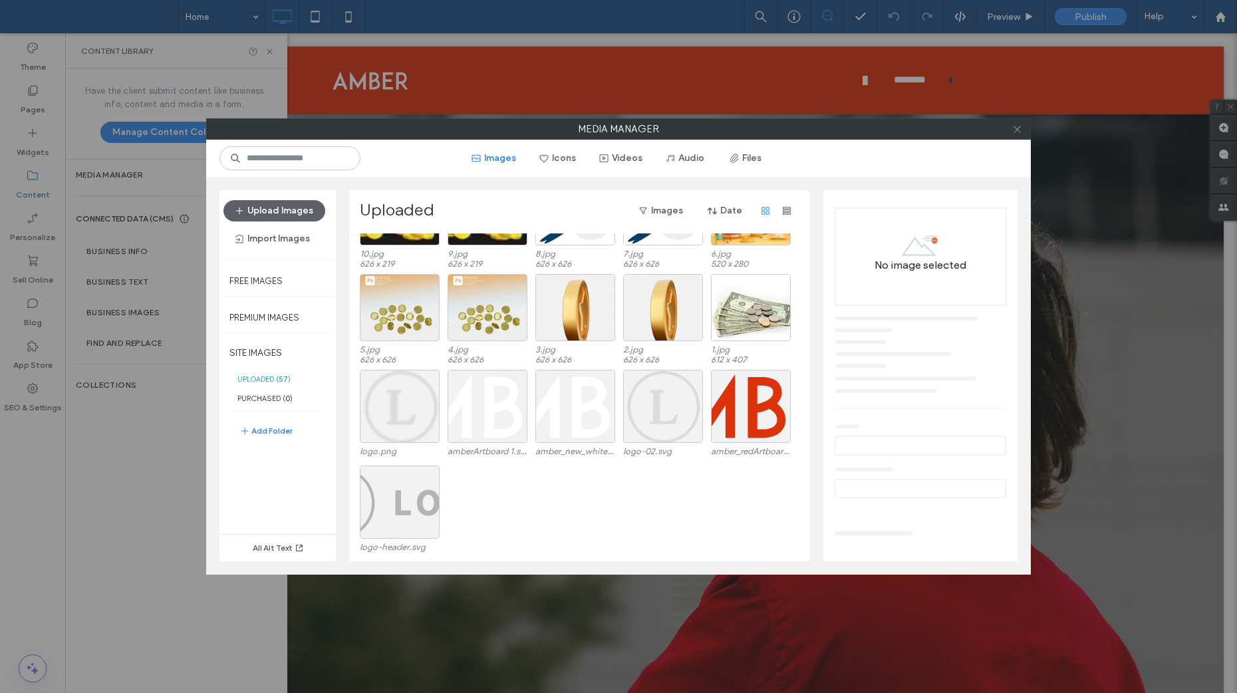
click at [1014, 128] on icon at bounding box center [1017, 129] width 10 height 10
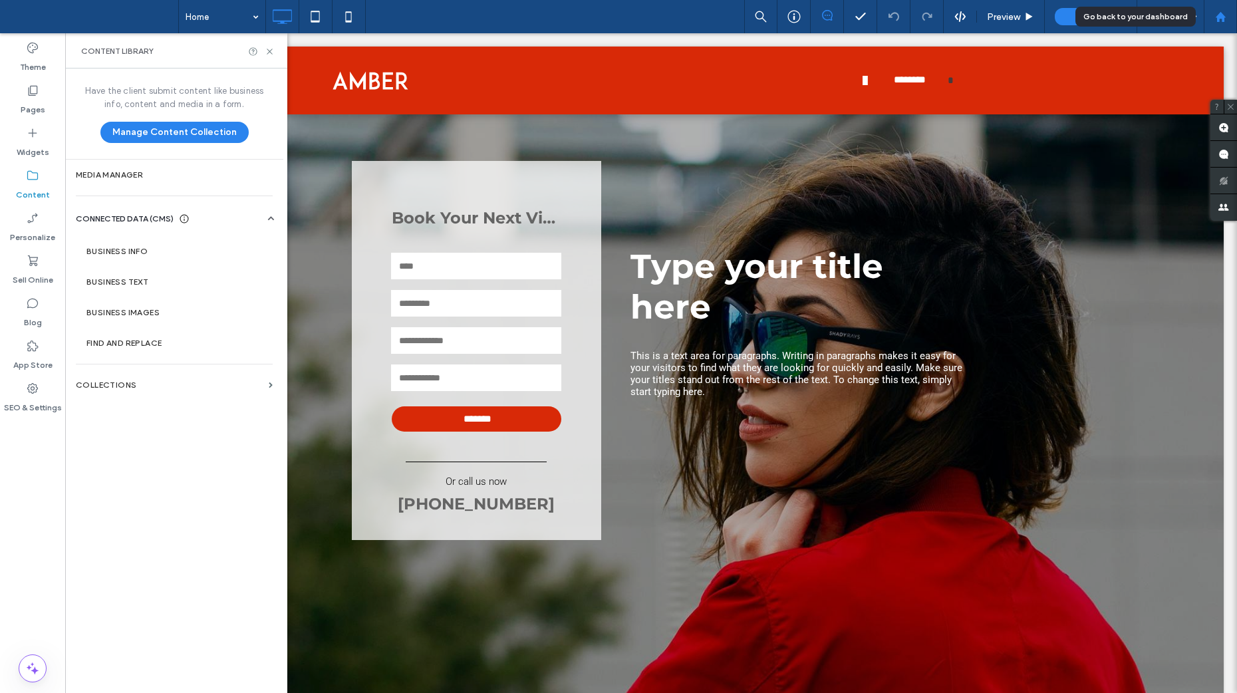
click at [1227, 19] on div at bounding box center [1221, 16] width 32 height 11
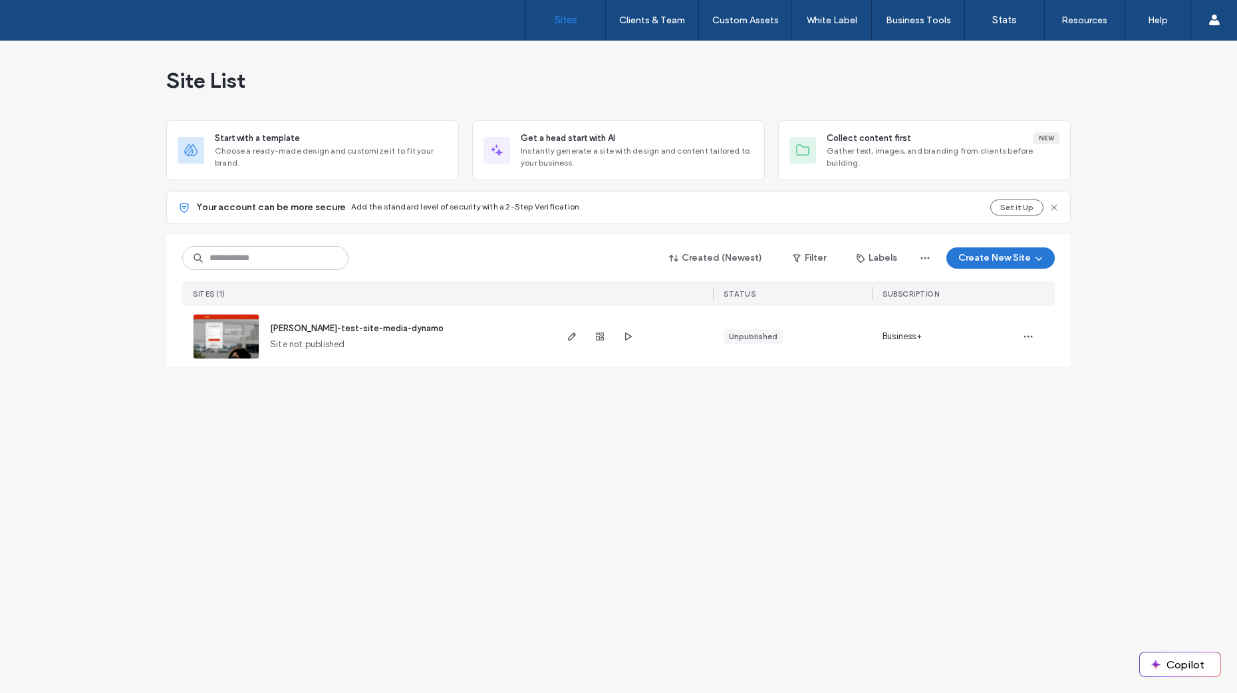
click at [993, 261] on button "Create New Site" at bounding box center [1000, 257] width 108 height 21
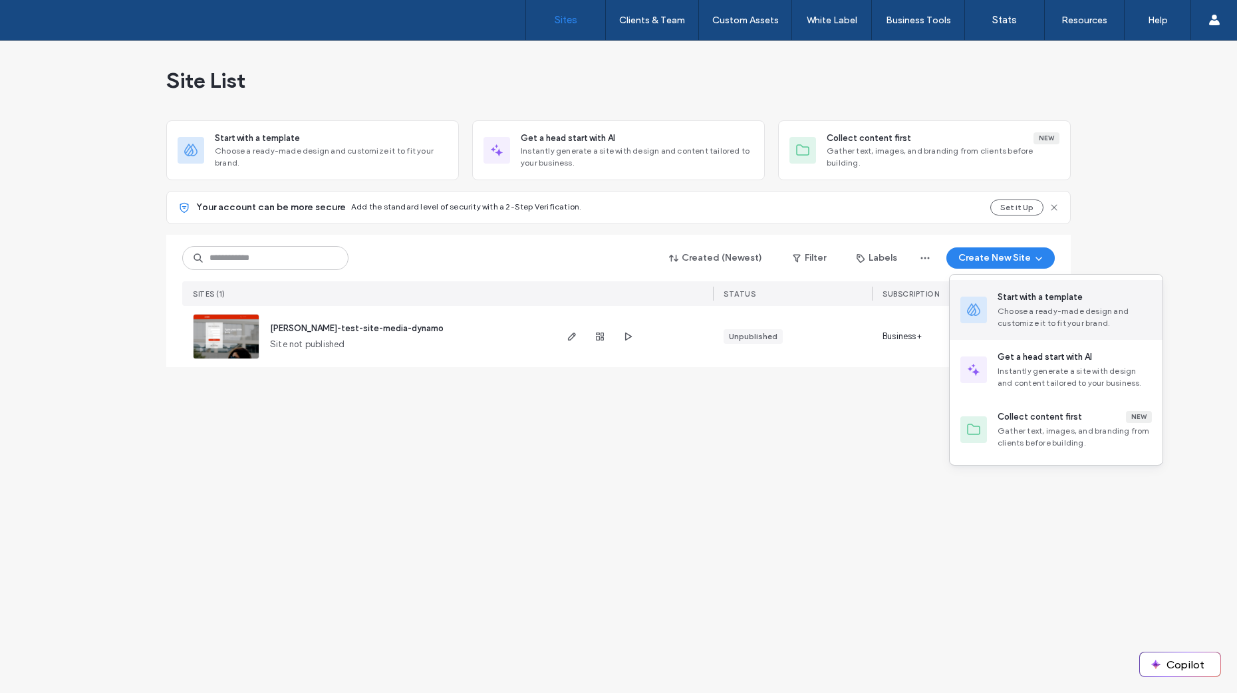
click at [1006, 297] on div "Start with a template" at bounding box center [1040, 297] width 85 height 13
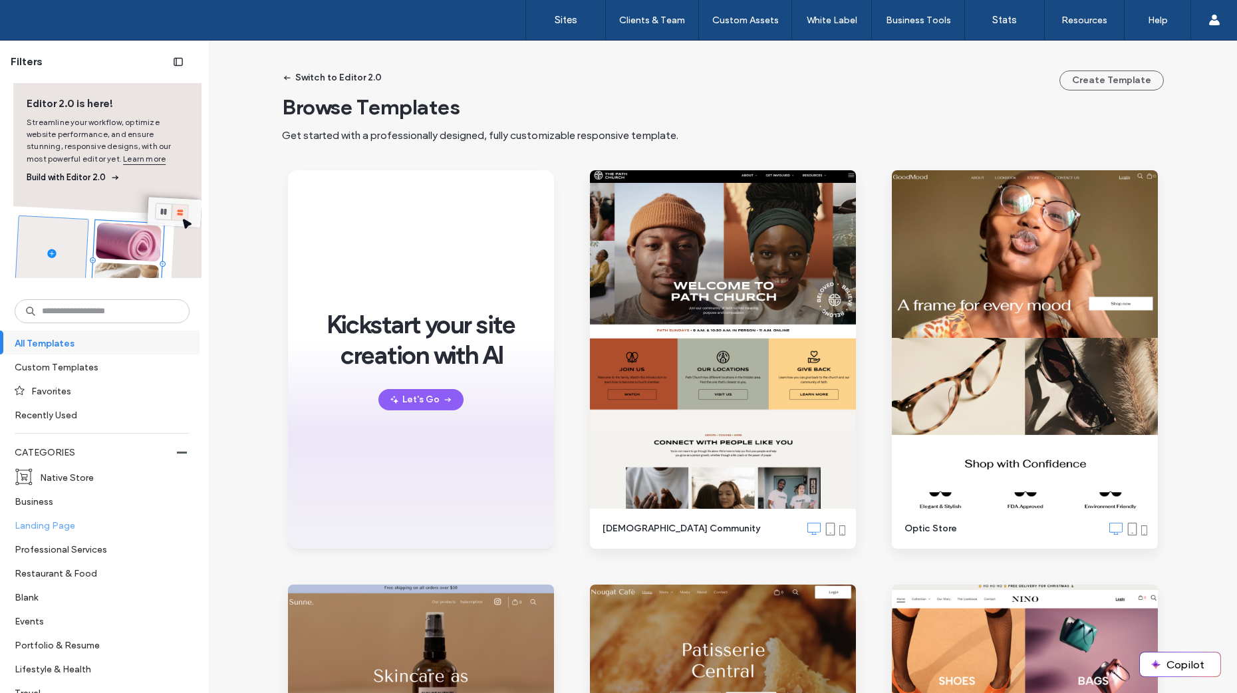
click at [74, 525] on label "Landing Page" at bounding box center [97, 524] width 164 height 23
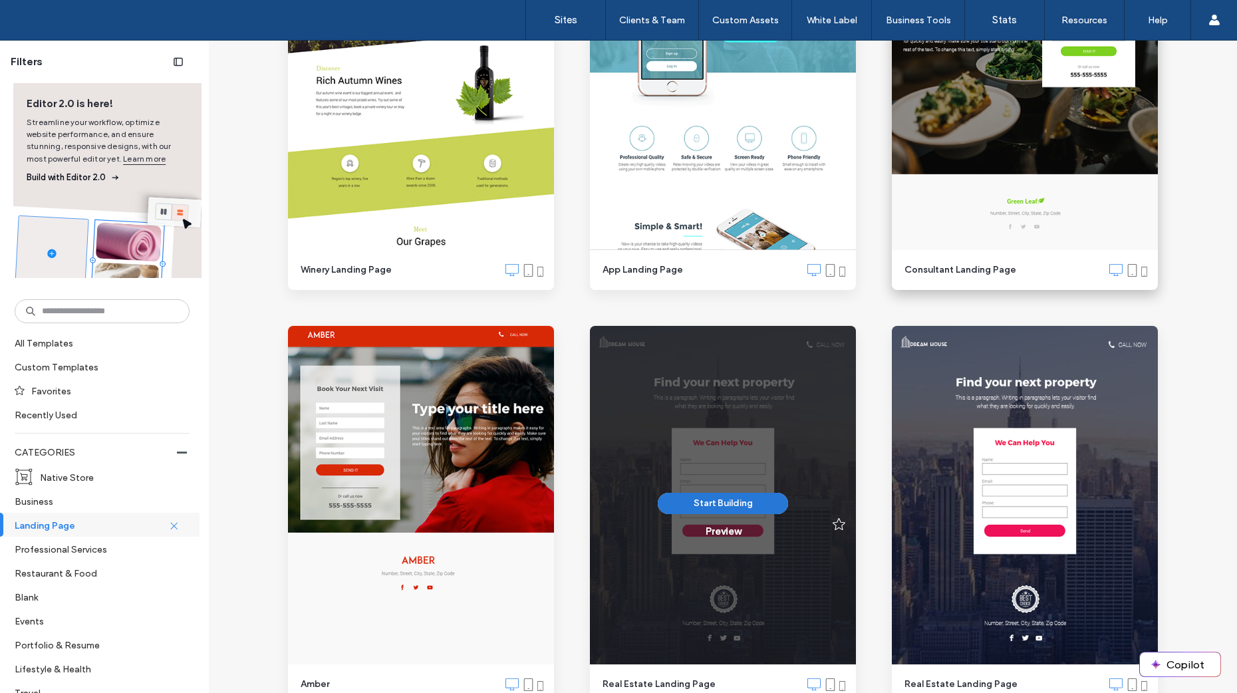
scroll to position [1184, 0]
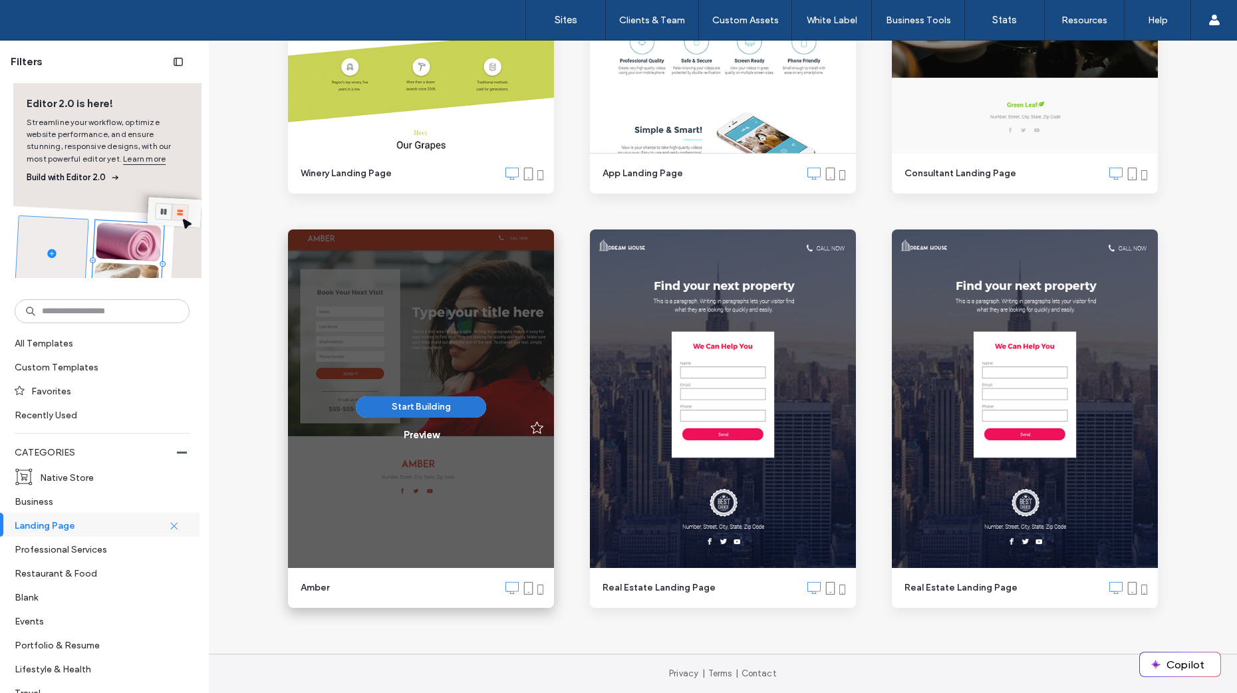
click at [403, 402] on button "Start Building" at bounding box center [421, 406] width 130 height 21
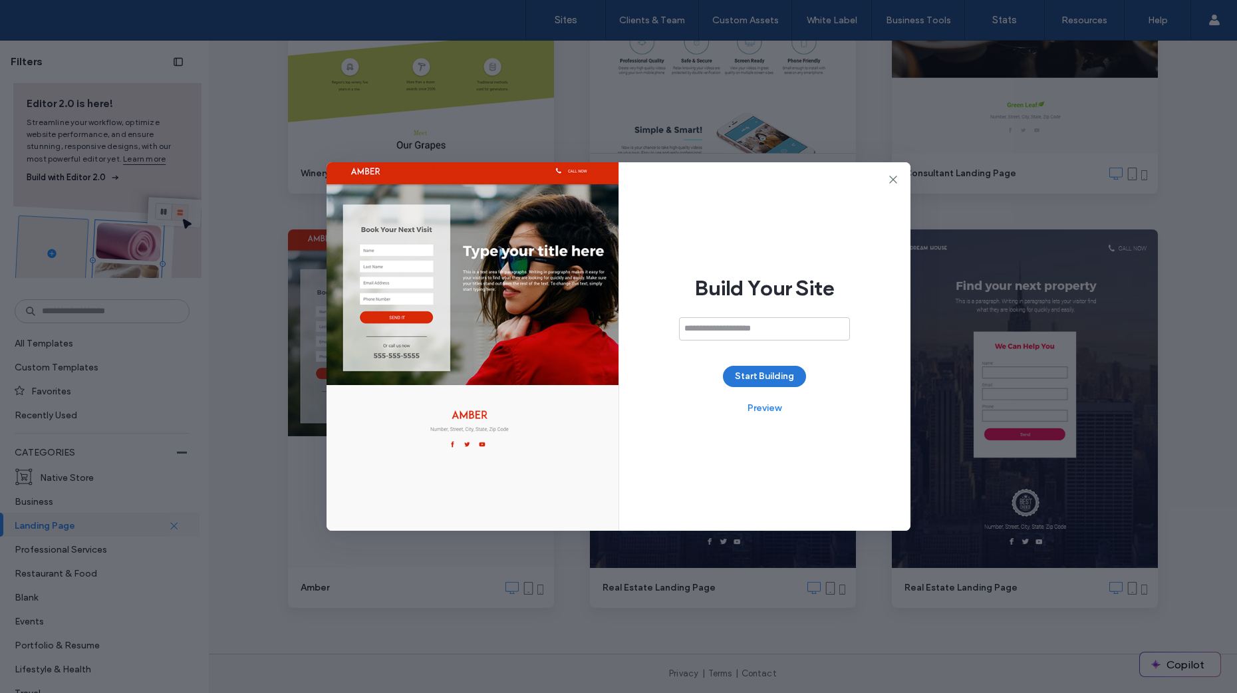
click at [778, 378] on button "Start Building" at bounding box center [764, 376] width 83 height 21
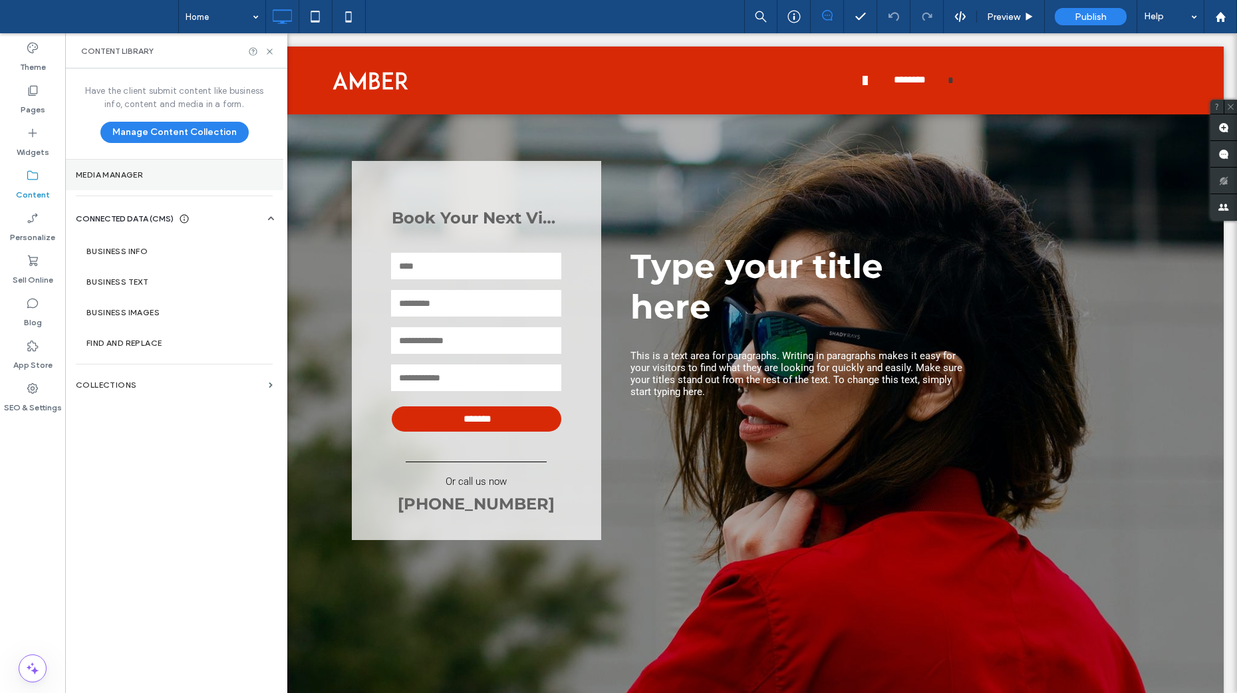
click at [87, 174] on label "Media Manager" at bounding box center [174, 174] width 197 height 9
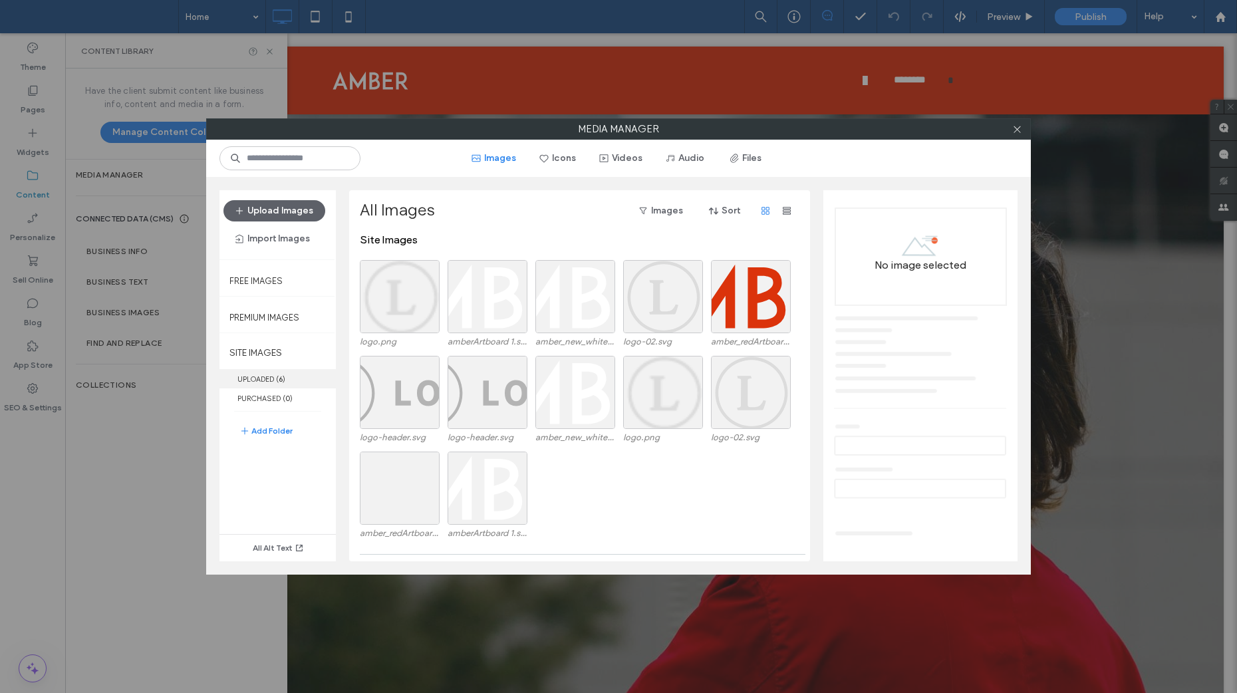
click at [275, 386] on label "UPLOADED ( 6 )" at bounding box center [277, 378] width 116 height 19
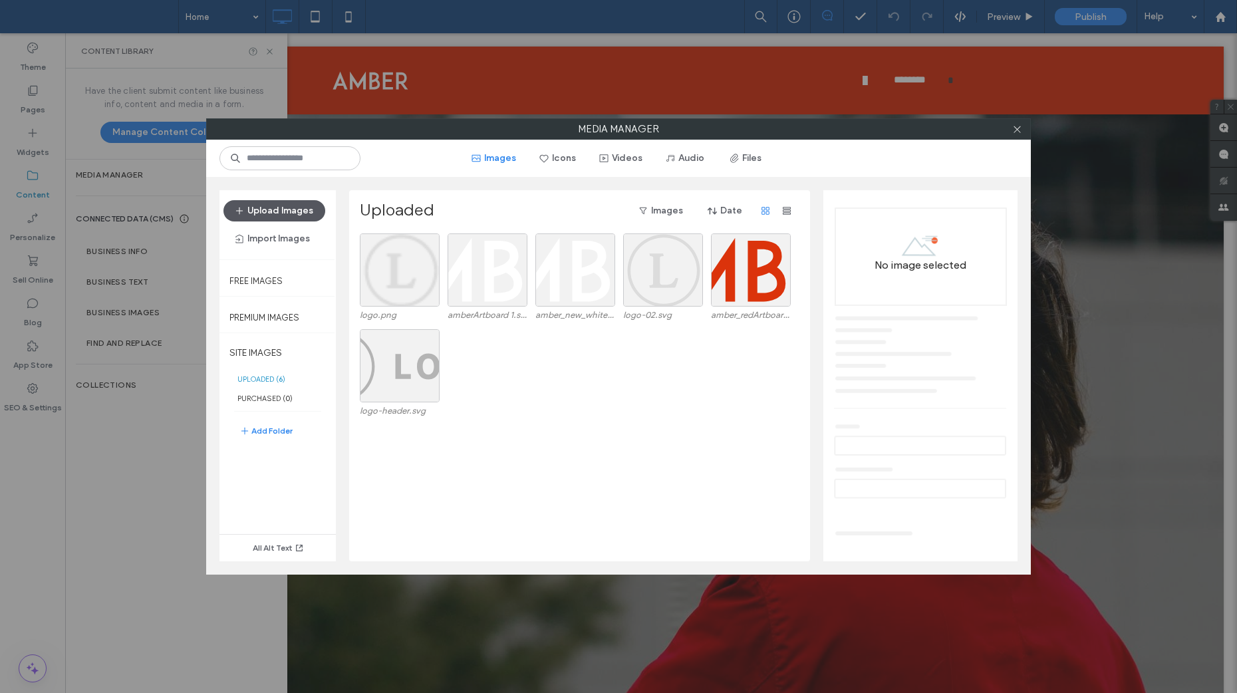
click at [279, 215] on button "Upload Images" at bounding box center [274, 210] width 102 height 21
click at [272, 352] on label "SITE IMAGES" at bounding box center [277, 352] width 116 height 33
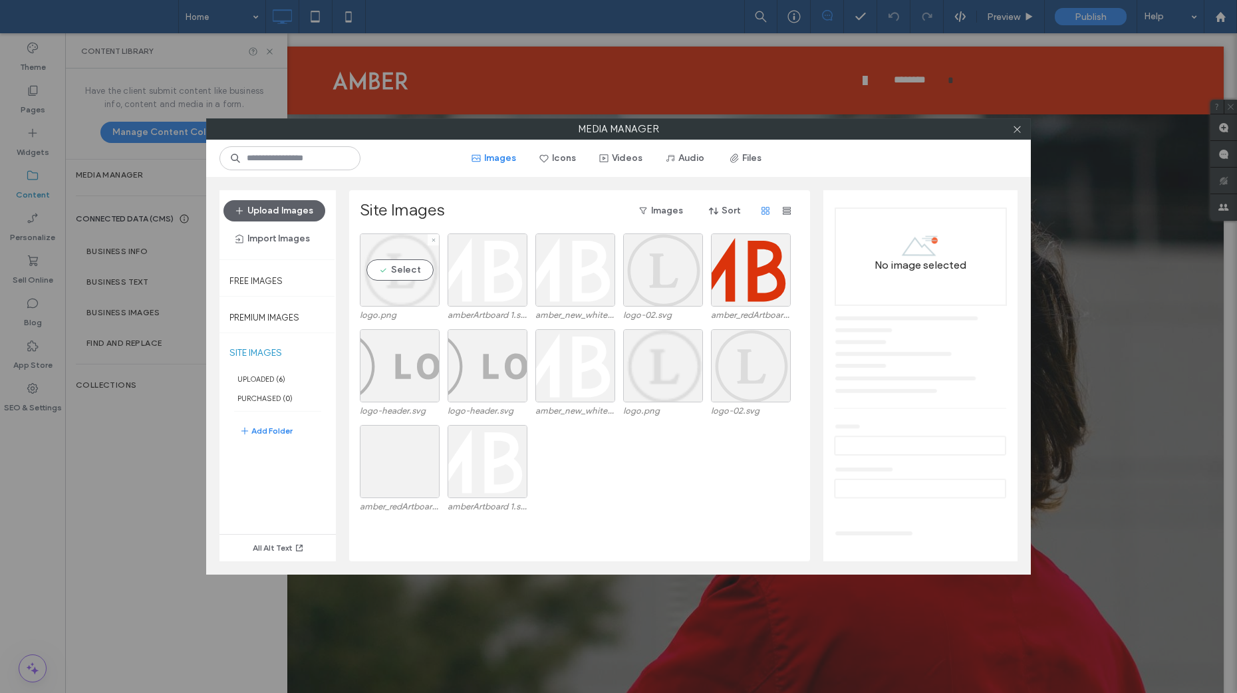
click at [392, 272] on div "Select" at bounding box center [400, 269] width 80 height 73
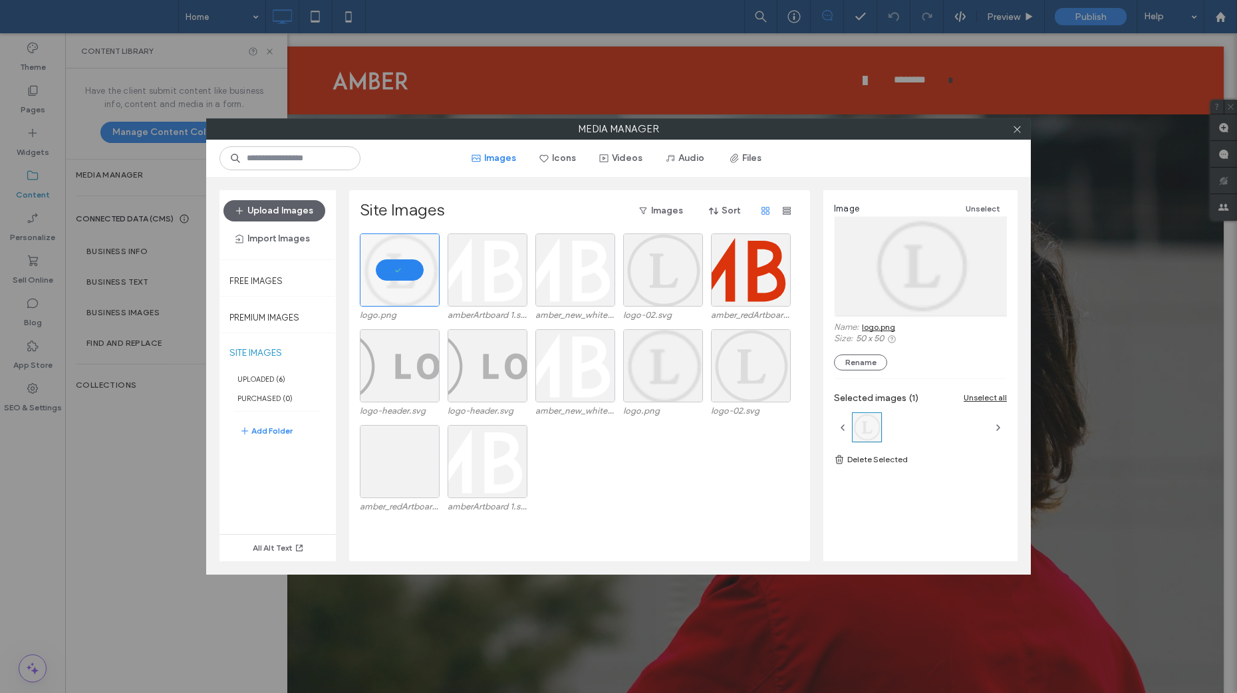
click at [876, 327] on link "logo.png" at bounding box center [878, 327] width 33 height 10
click at [270, 381] on label "UPLOADED ( 6 )" at bounding box center [277, 378] width 116 height 19
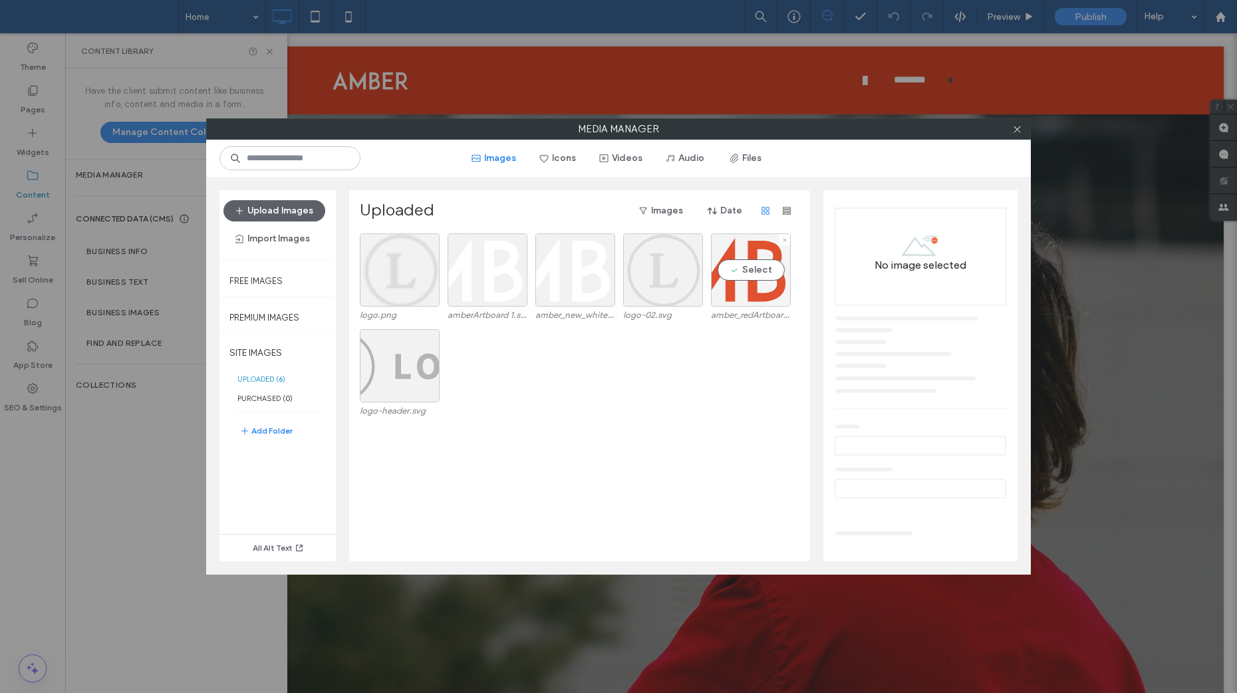
click at [734, 273] on div "Select" at bounding box center [751, 269] width 80 height 73
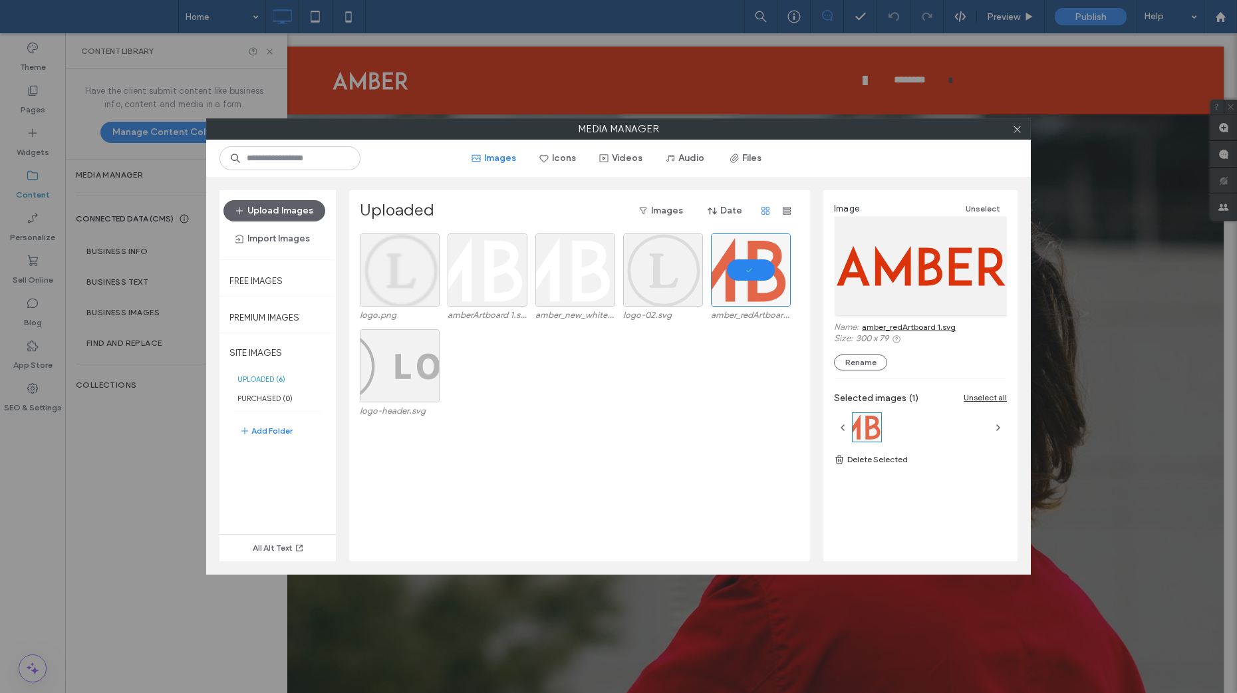
click at [887, 331] on link "amber_redArtboard 1.svg" at bounding box center [909, 327] width 94 height 10
click at [394, 271] on div "Select" at bounding box center [400, 269] width 80 height 73
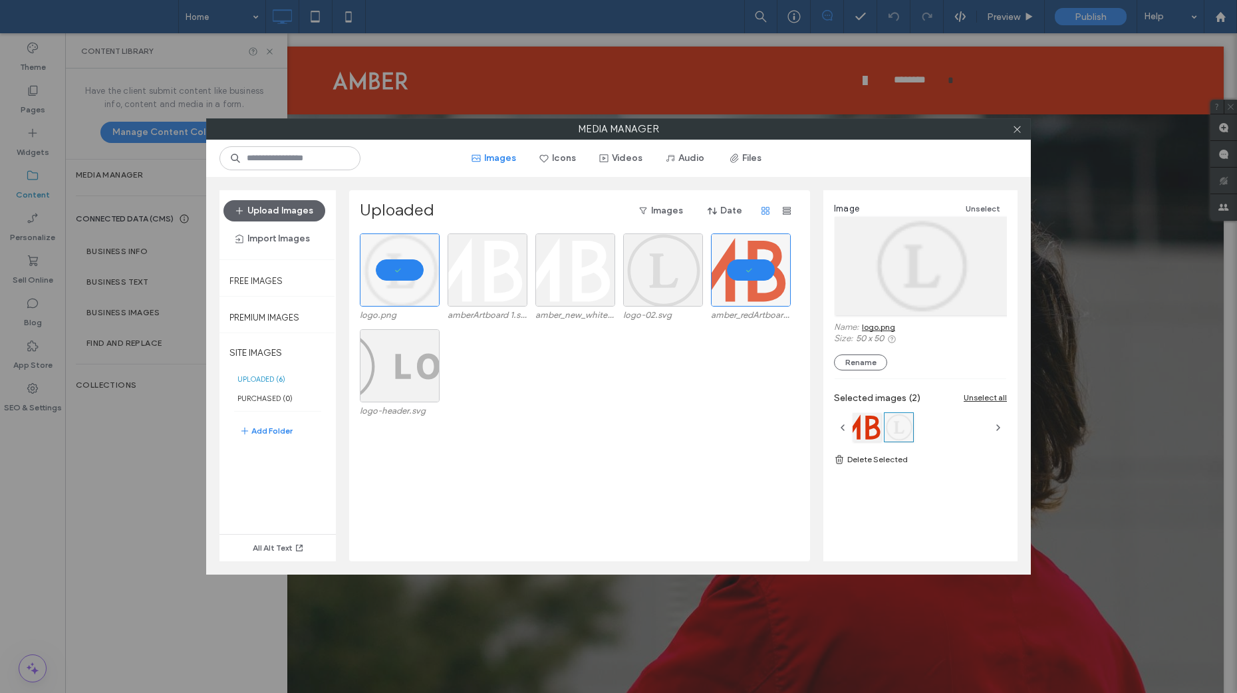
click at [885, 325] on link "logo.png" at bounding box center [878, 327] width 33 height 10
click at [1022, 130] on icon at bounding box center [1017, 129] width 10 height 10
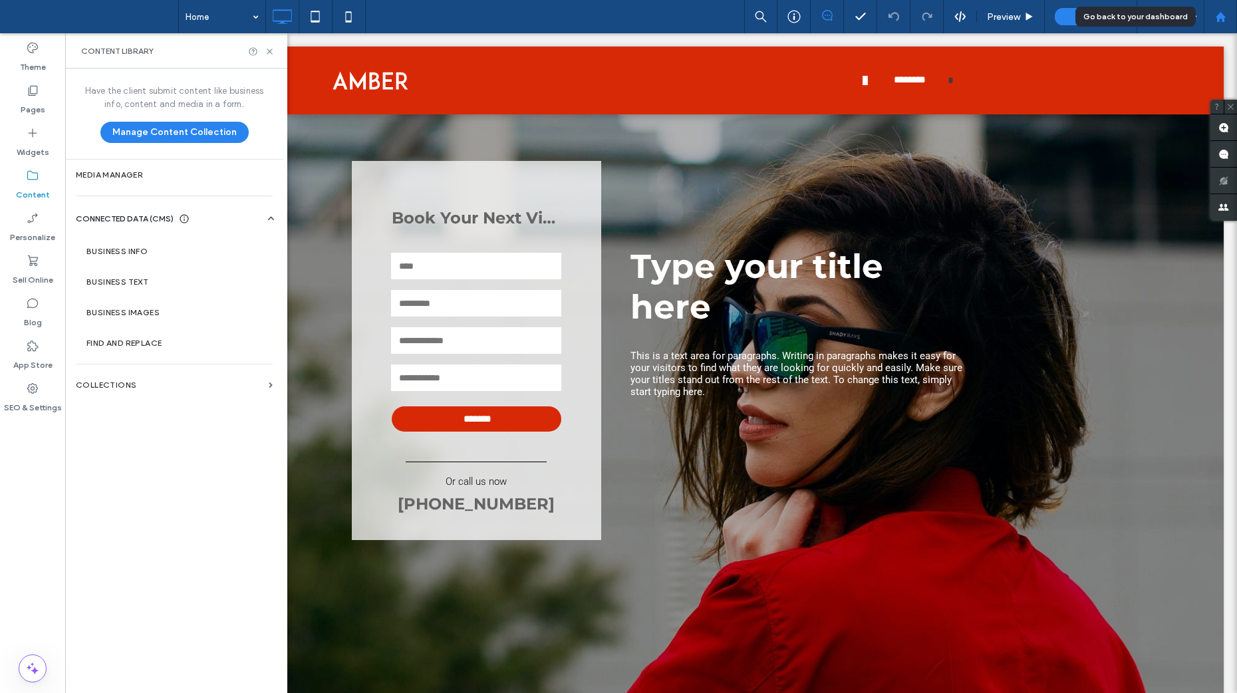
click at [1219, 16] on use at bounding box center [1220, 16] width 10 height 10
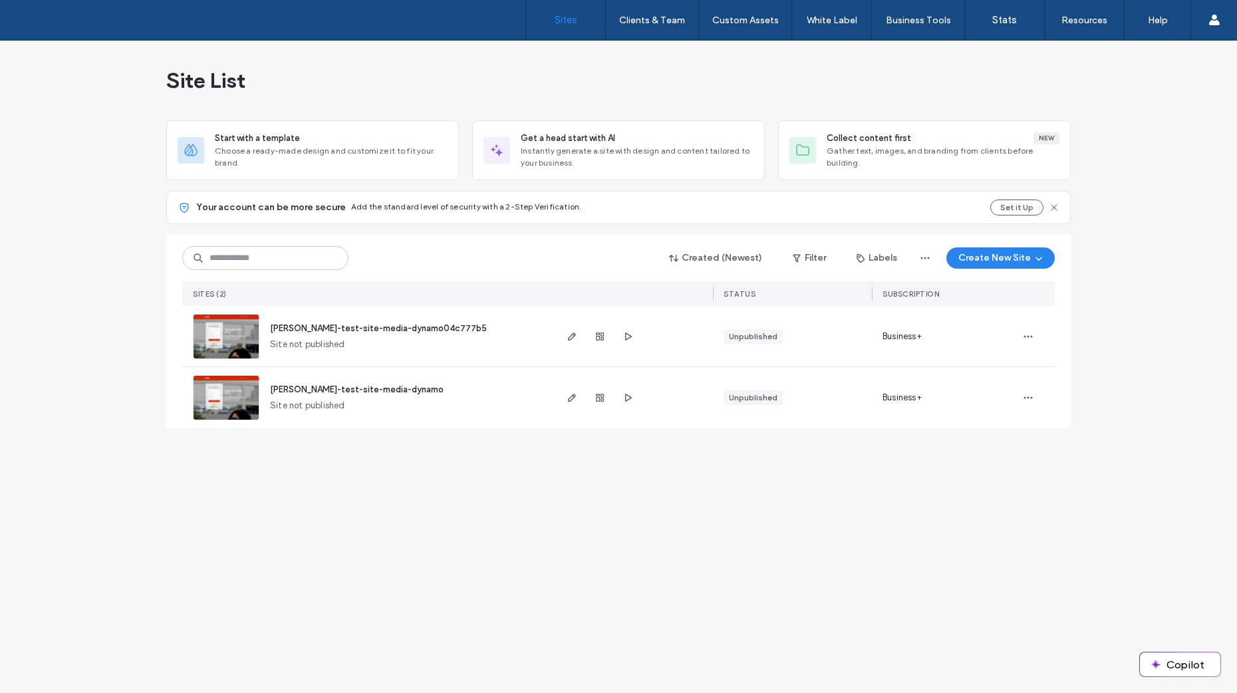
click at [229, 385] on img at bounding box center [226, 421] width 65 height 90
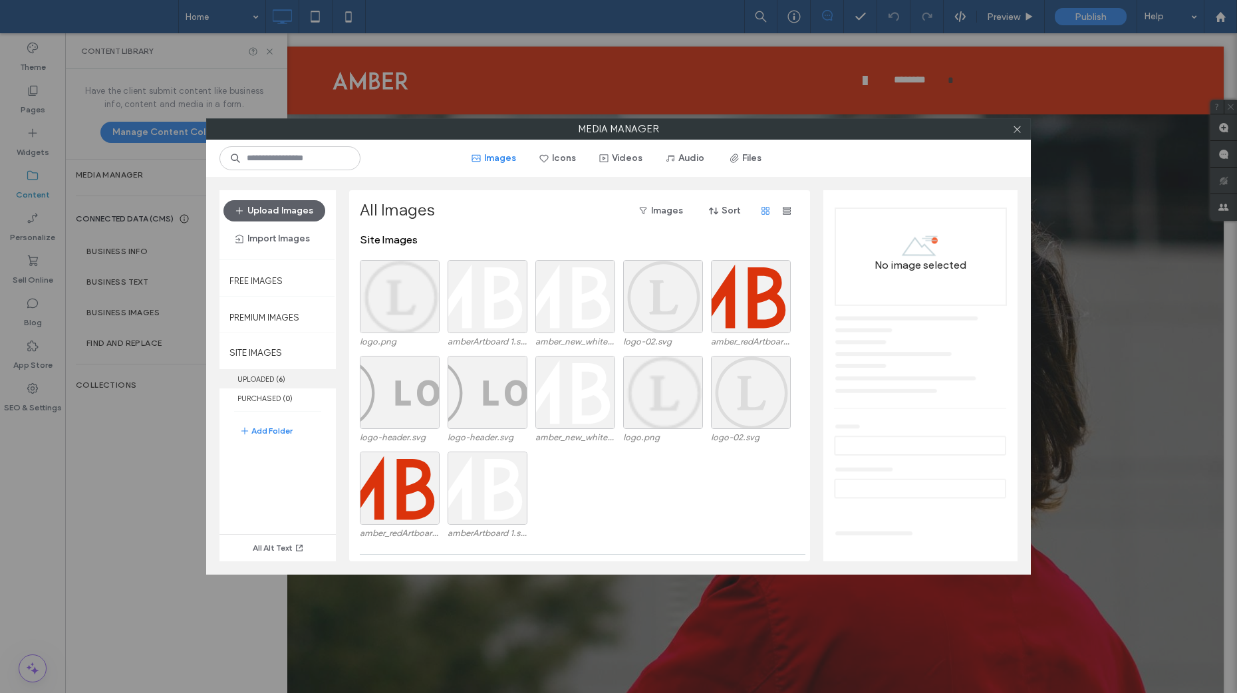
click at [263, 374] on label "UPLOADED ( 6 )" at bounding box center [277, 378] width 116 height 19
